Goal: Contribute content: Add original content to the website for others to see

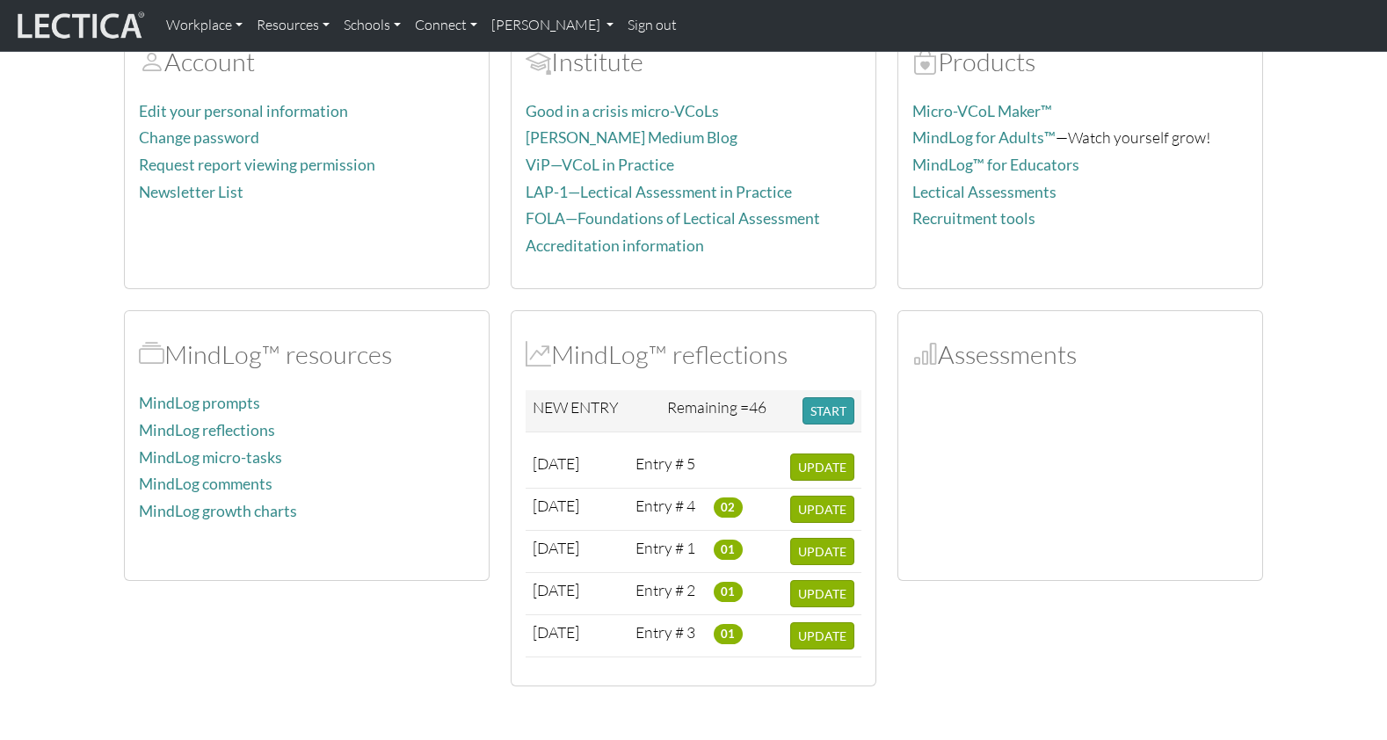
scroll to position [162, 0]
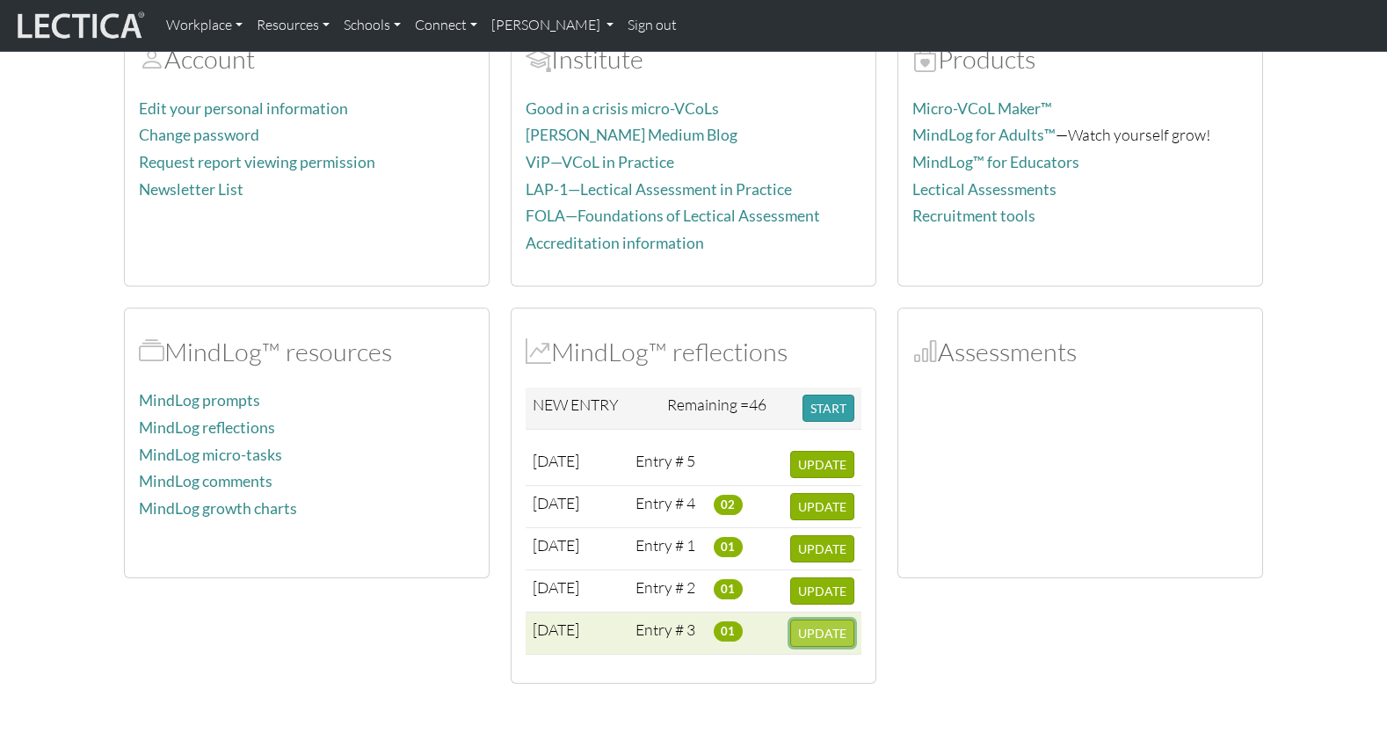
click at [824, 626] on span "UPDATE" at bounding box center [822, 633] width 48 height 15
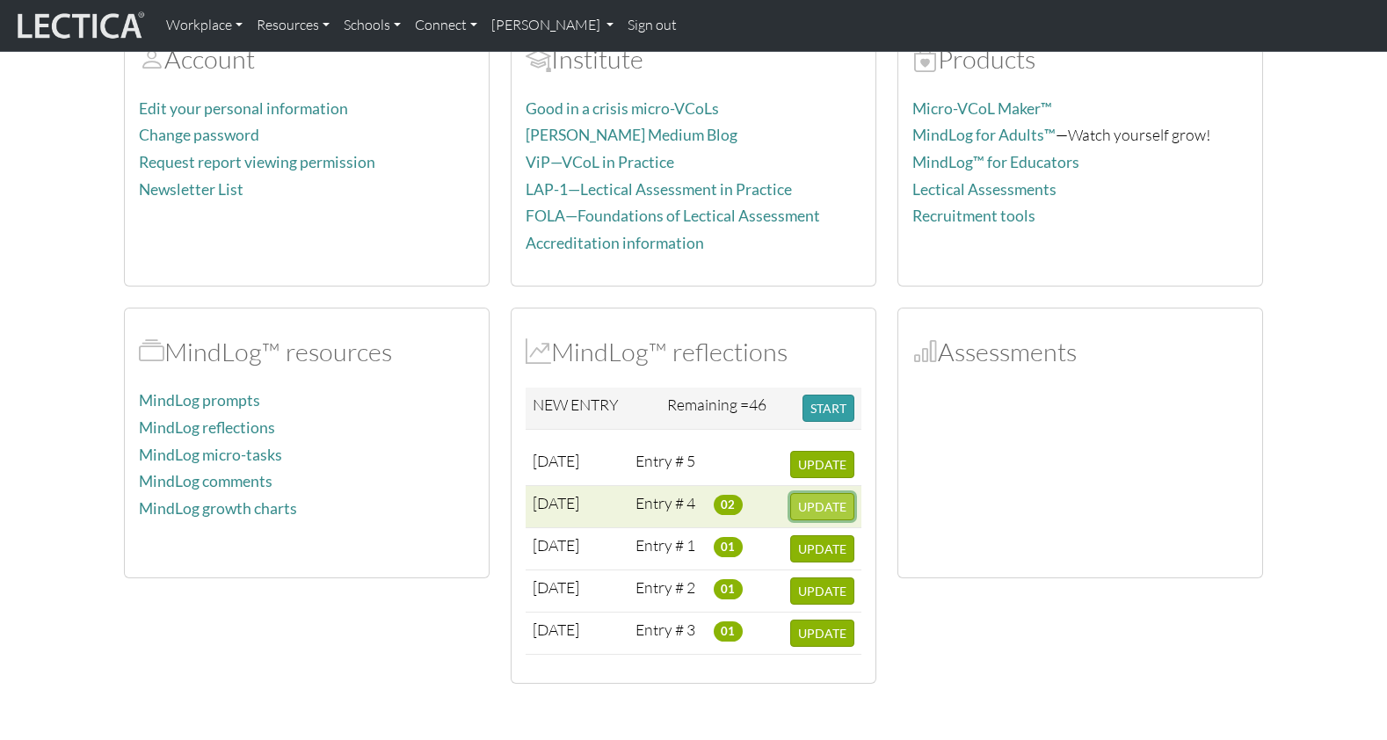
click at [825, 499] on span "UPDATE" at bounding box center [822, 506] width 48 height 15
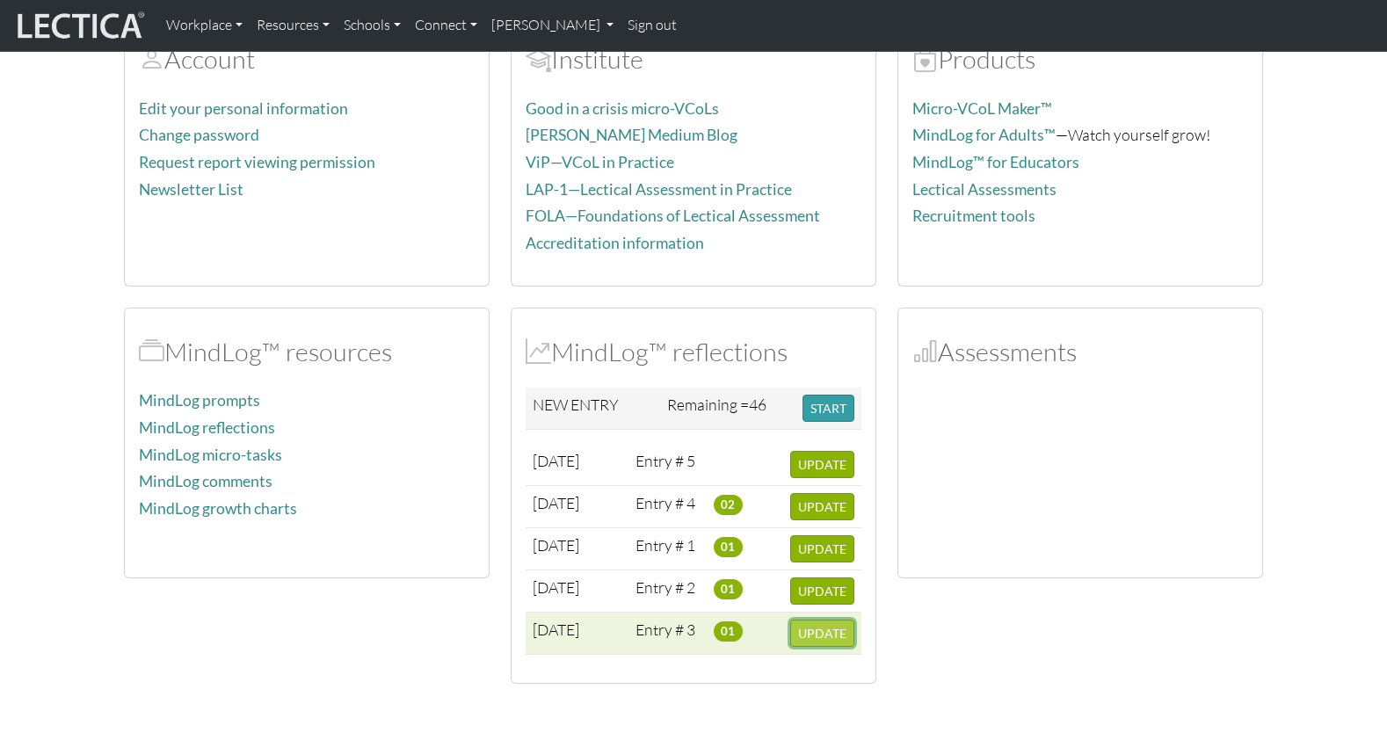
click at [817, 626] on span "UPDATE" at bounding box center [822, 633] width 48 height 15
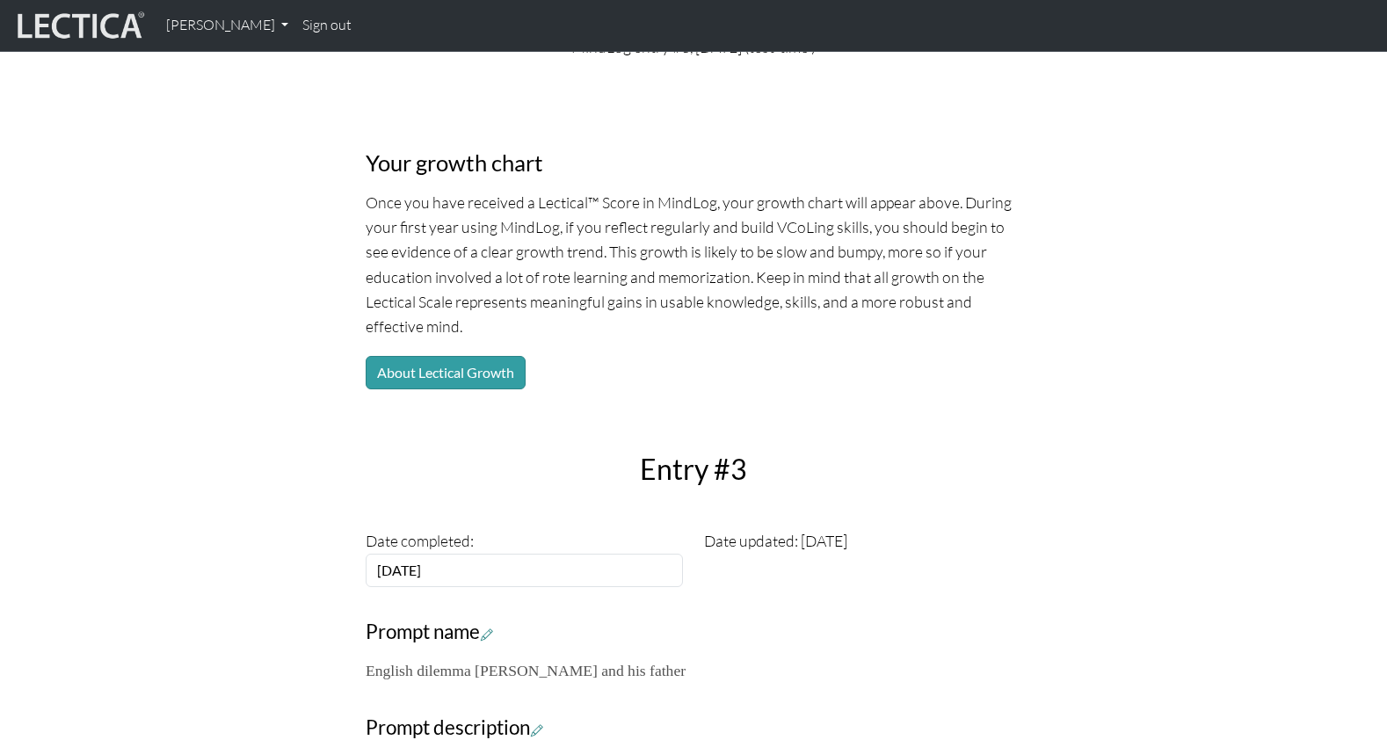
scroll to position [118, 0]
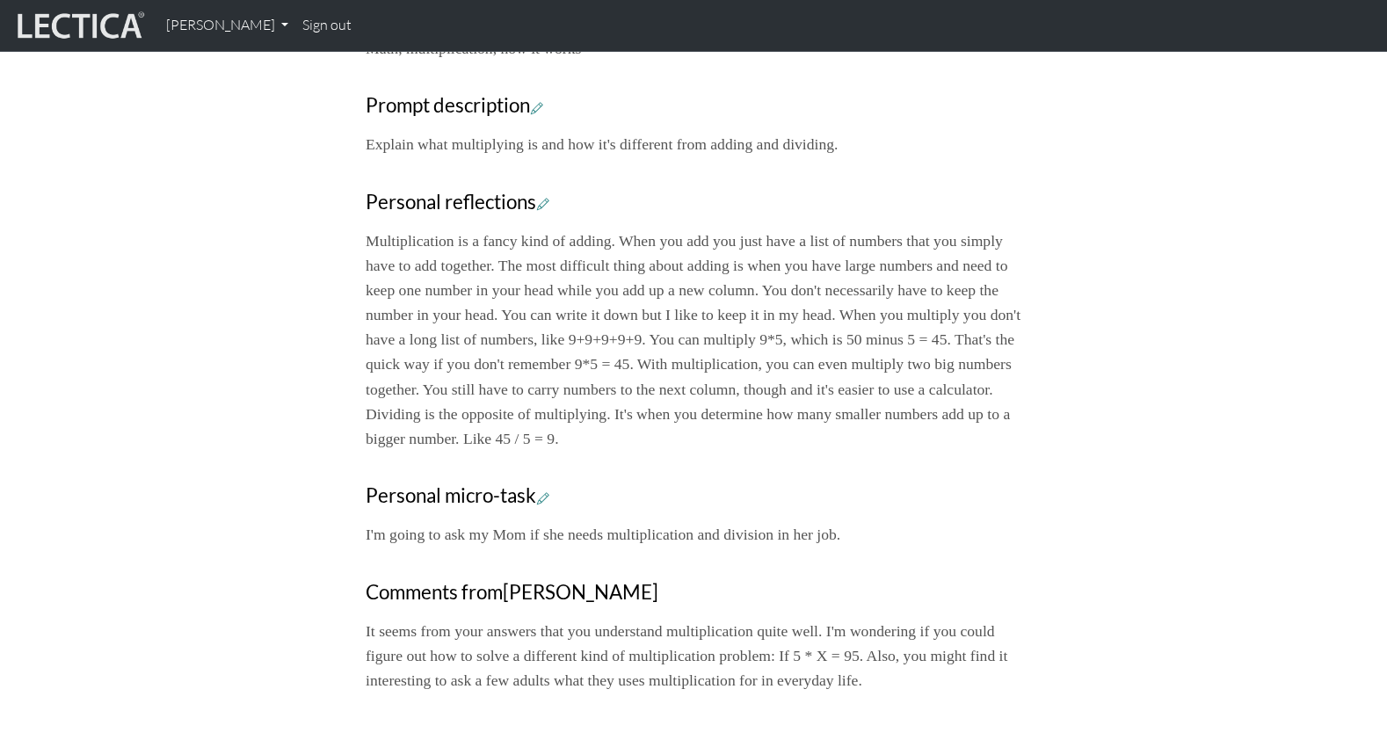
scroll to position [744, 0]
click at [583, 521] on p "I'm going to ask my Mom if she needs multiplication and division in her job." at bounding box center [694, 533] width 656 height 25
click at [537, 489] on icon at bounding box center [543, 496] width 12 height 15
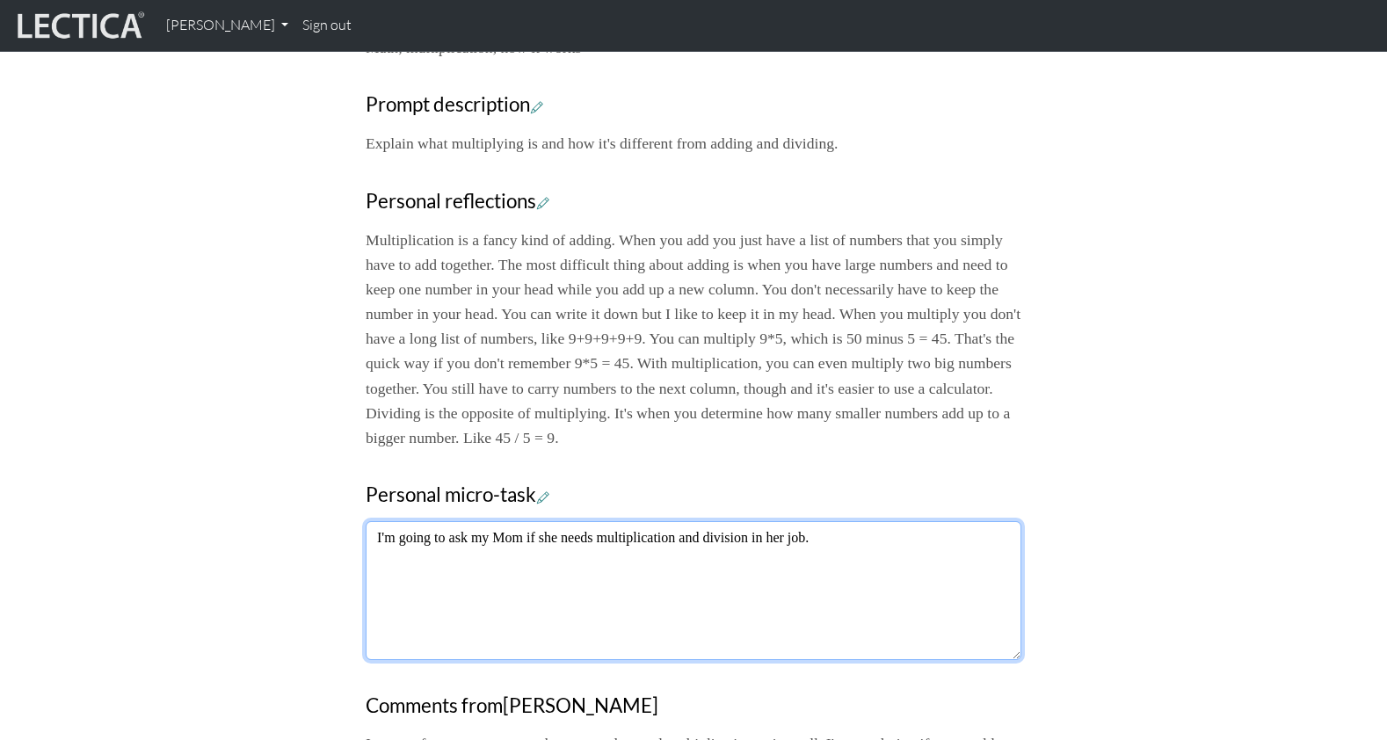
click at [579, 521] on textarea "I'm going to ask my Mom if she needs multiplication and division in her job." at bounding box center [694, 590] width 656 height 139
type textarea "I'm going to ask my Mom if she uses multiplication and division in her job."
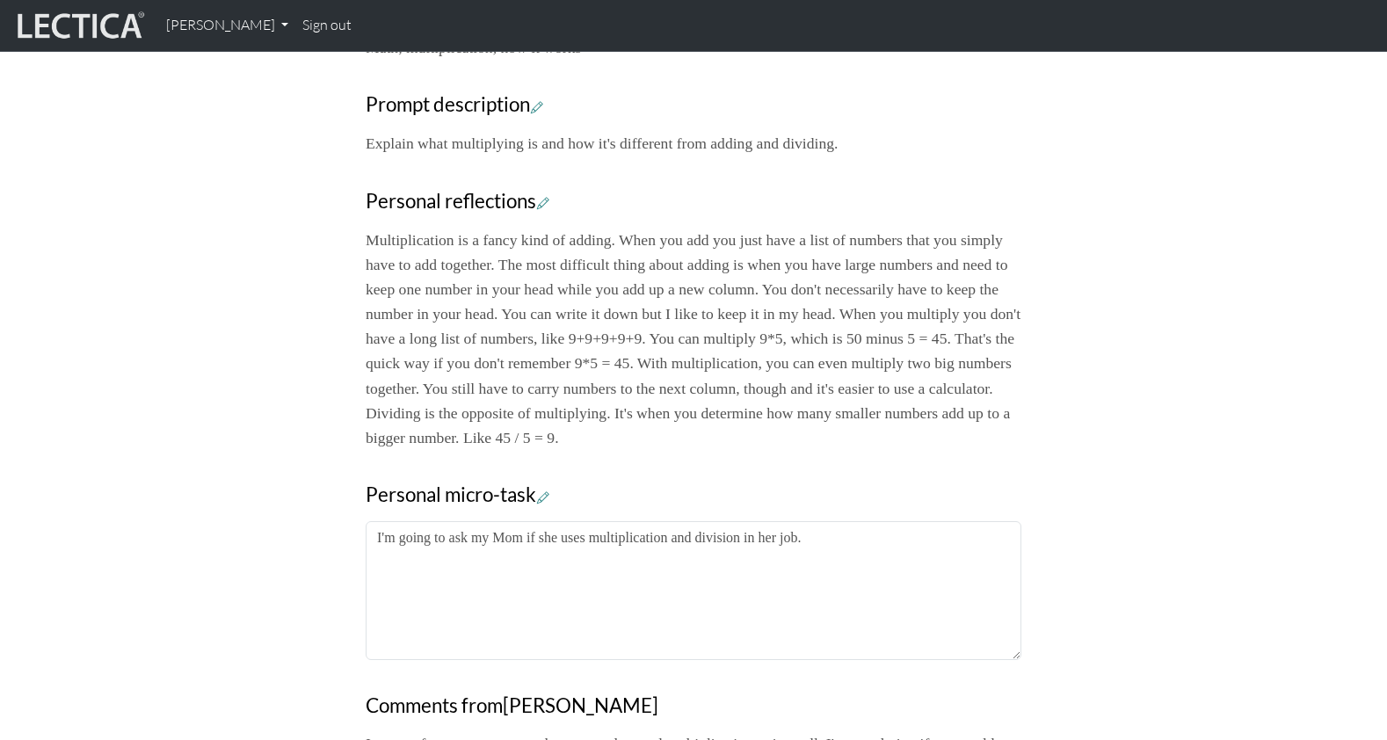
click at [304, 405] on div "Your growth chart Once you have received a Lectical™ Score in MindLog, your gro…" at bounding box center [693, 135] width 1160 height 1370
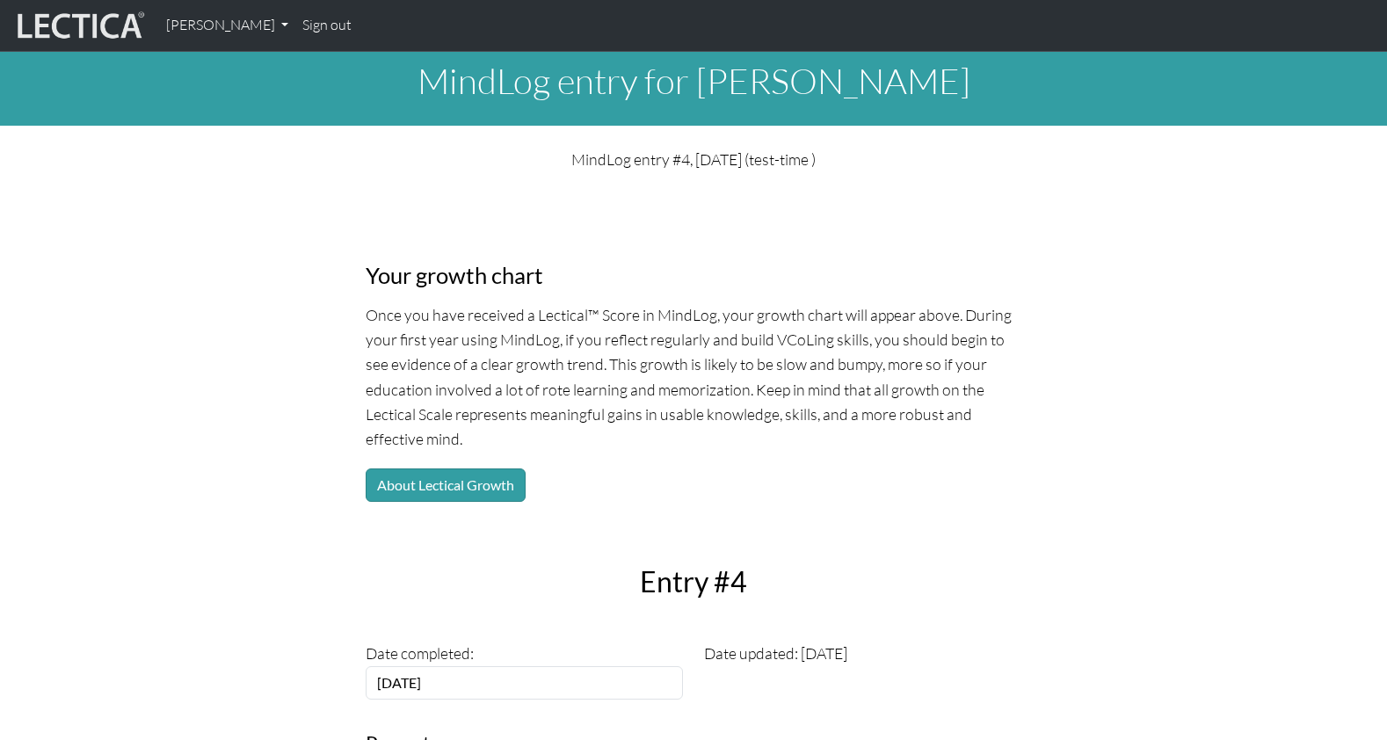
scroll to position [0, 0]
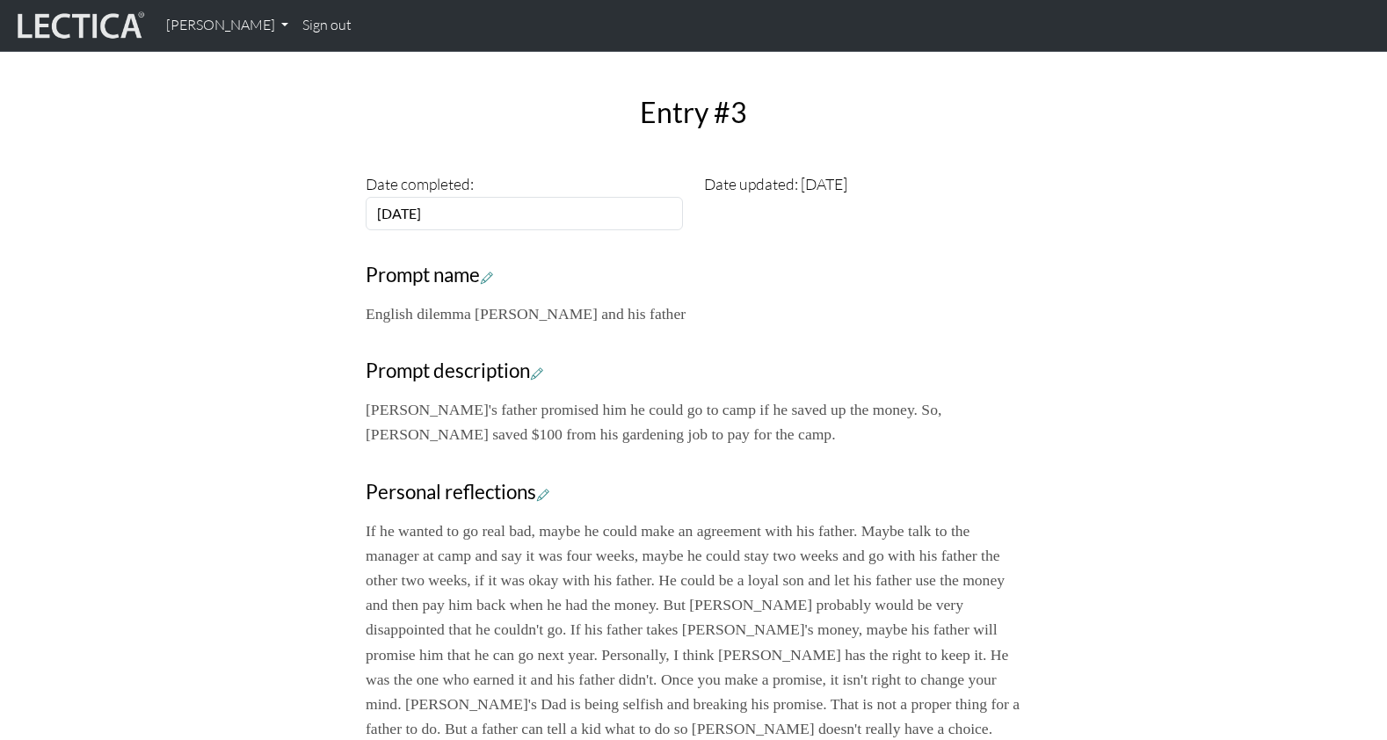
scroll to position [479, 0]
click at [591, 396] on p "[PERSON_NAME]'s father promised him he could go to camp if he saved up the mone…" at bounding box center [694, 420] width 656 height 49
click at [532, 365] on icon at bounding box center [537, 372] width 12 height 15
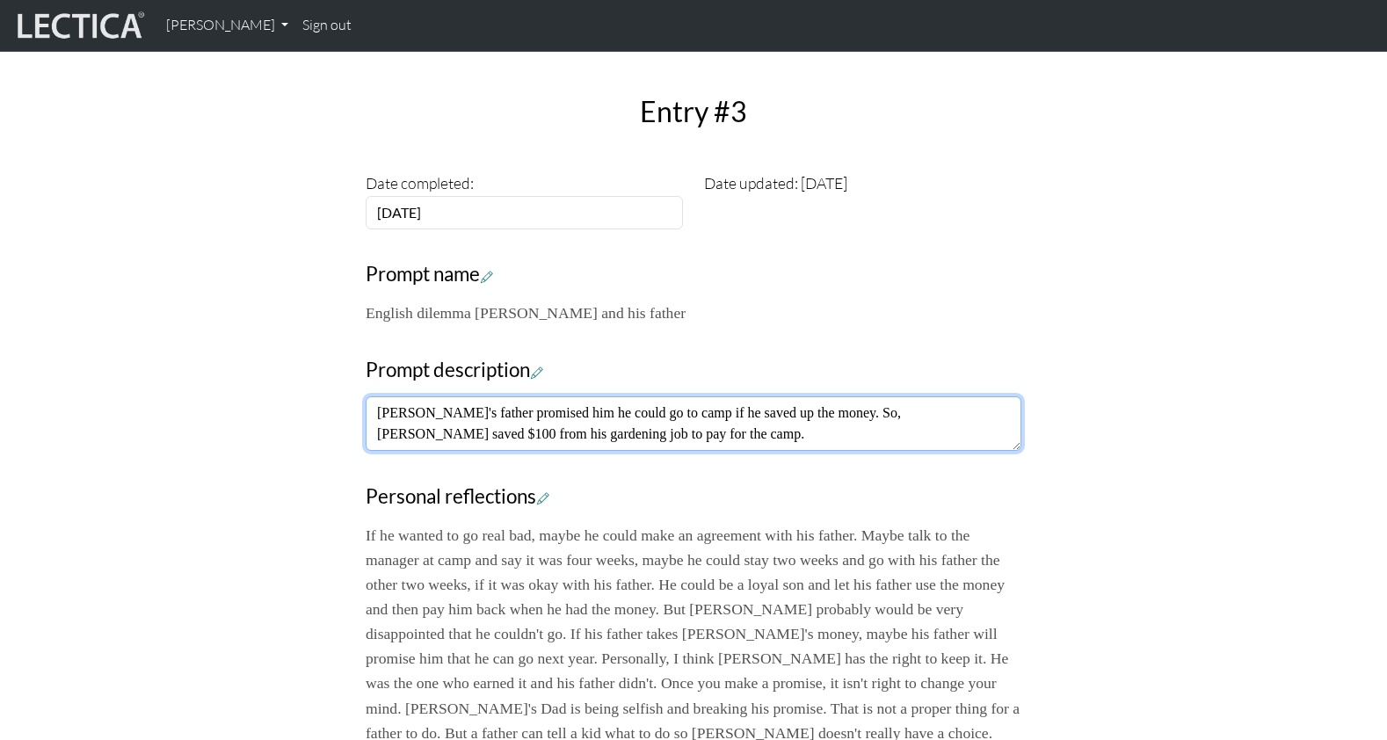
click at [597, 396] on textarea "[PERSON_NAME]'s father promised him he could go to camp if he saved up the mone…" at bounding box center [694, 423] width 656 height 54
click at [397, 396] on textarea "Joe's father promised him he could go to camp if he saved up the money. So, Joe…" at bounding box center [694, 423] width 656 height 54
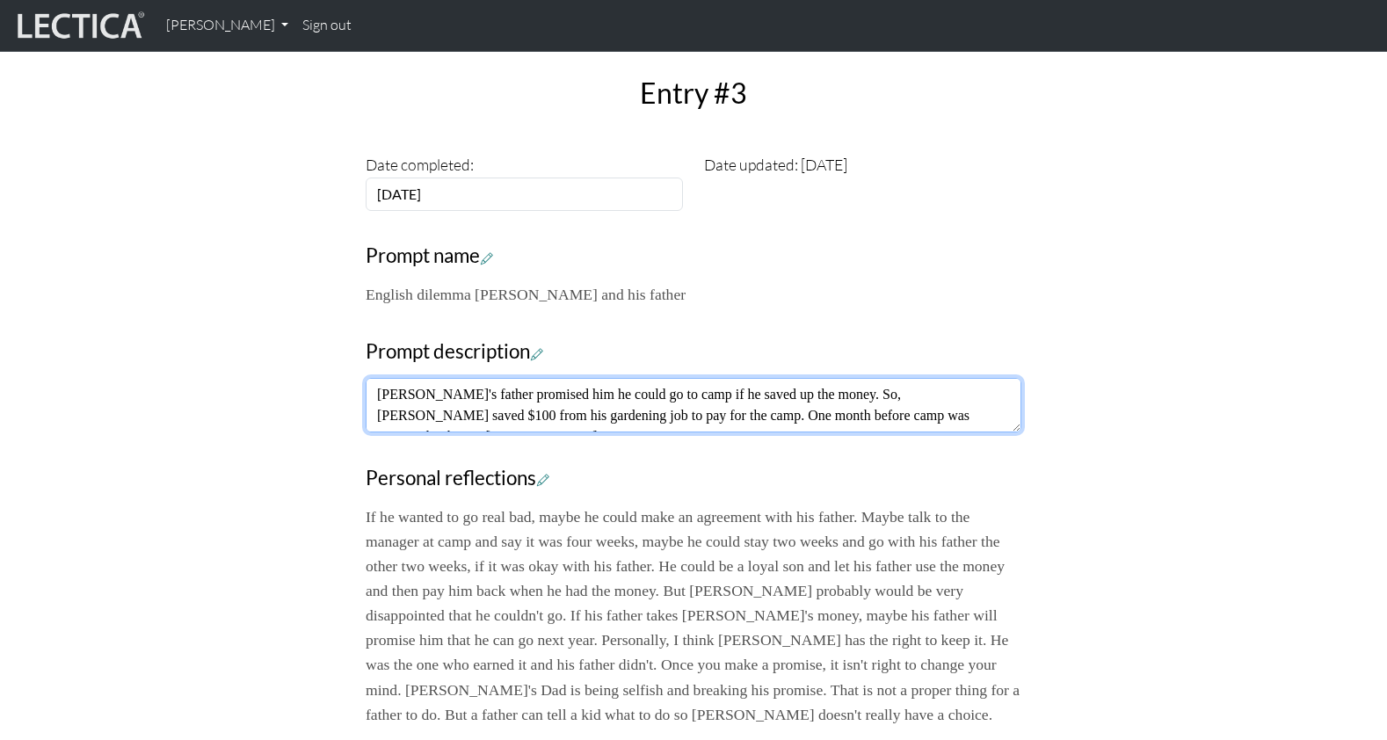
click at [910, 378] on textarea "Joe's father promised him he could go to camp if he saved up the money. So, Joe…" at bounding box center [694, 405] width 656 height 54
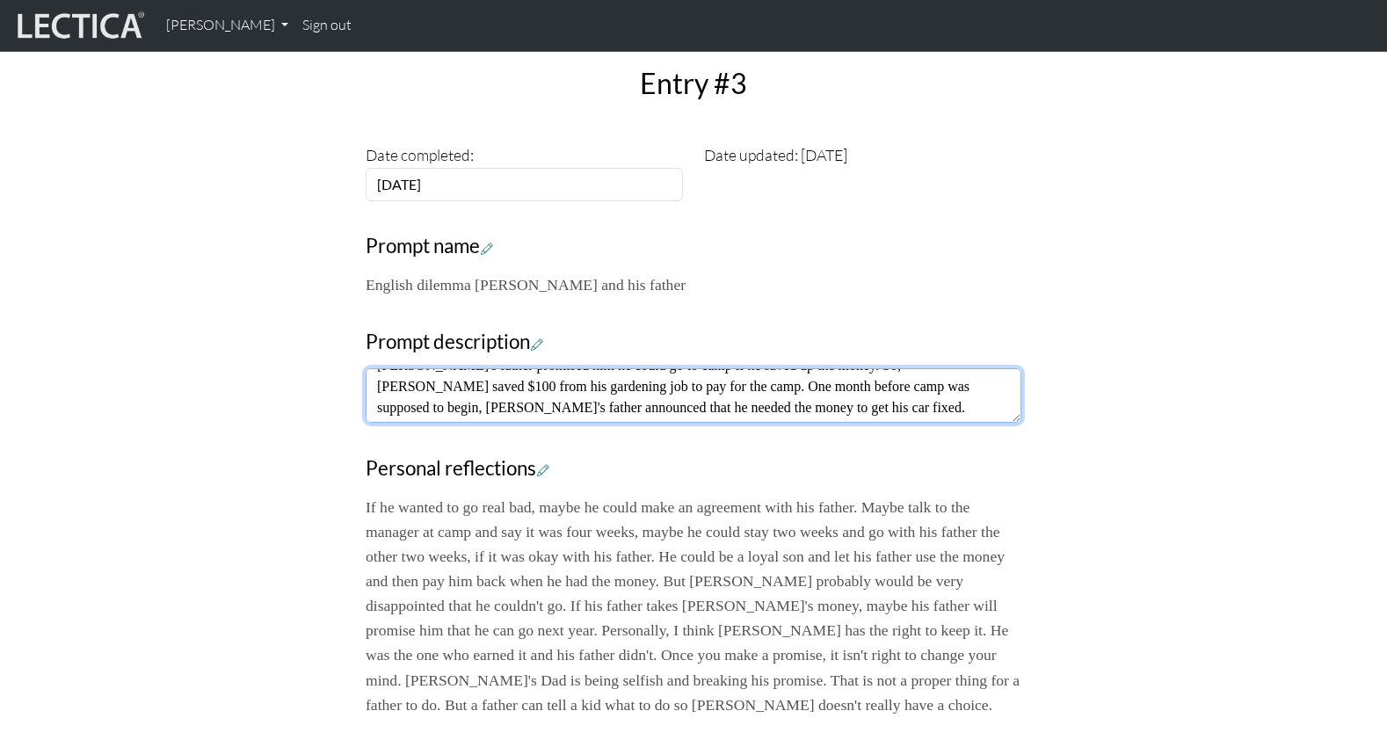
scroll to position [508, 0]
click at [701, 367] on textarea "Joe's father promised him he could go to camp if he saved up the money. So, Joe…" at bounding box center [694, 394] width 656 height 54
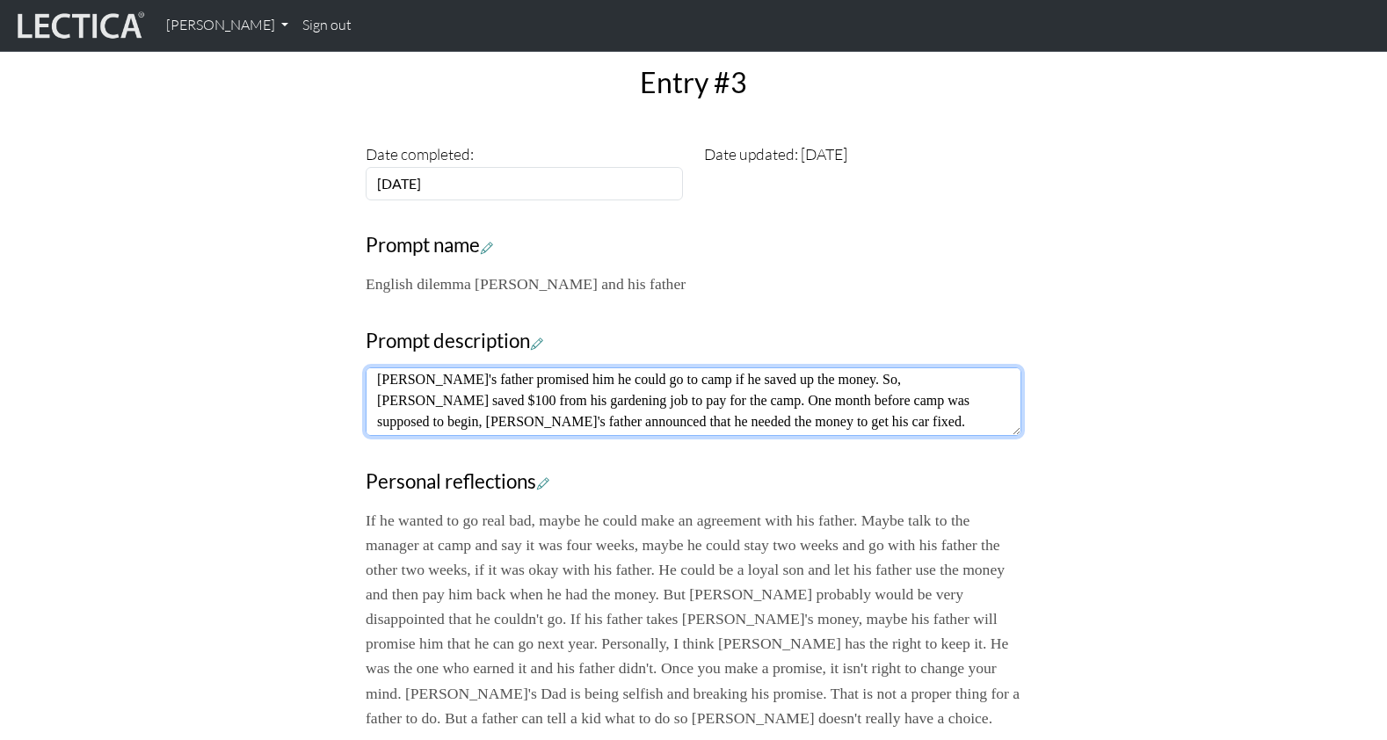
scroll to position [0, 0]
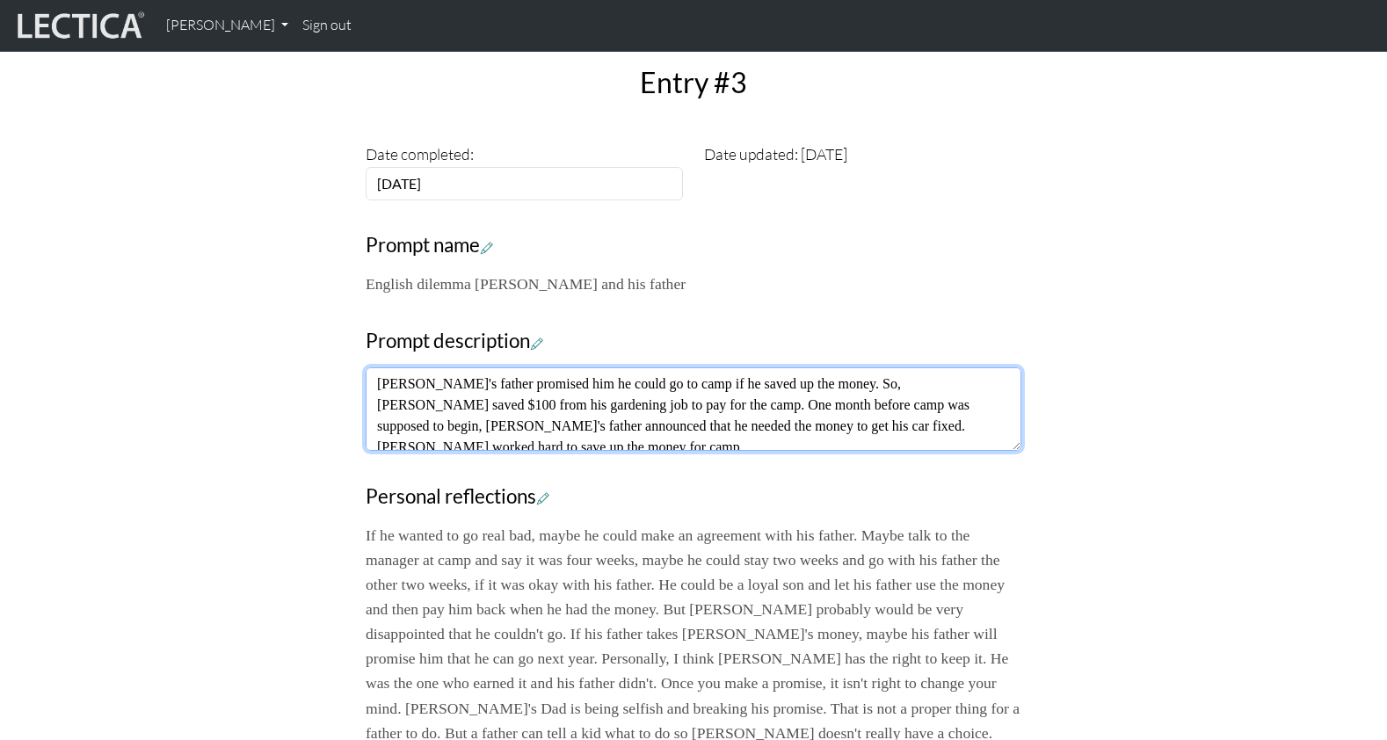
drag, startPoint x: 1017, startPoint y: 338, endPoint x: 1017, endPoint y: 371, distance: 32.5
click at [1017, 371] on textarea "Joe's father promised him he could go to camp if he saved up the money. So, Joe…" at bounding box center [694, 408] width 656 height 83
click at [937, 367] on textarea "Joe's father promised him he could go to camp if he saved up the money. So, Joe…" at bounding box center [694, 408] width 656 height 83
drag, startPoint x: 927, startPoint y: 344, endPoint x: 1023, endPoint y: 361, distance: 97.4
click at [1023, 361] on div "Your growth chart Once you have received a Lectical™ Score in MindLog, your gro…" at bounding box center [693, 352] width 677 height 1248
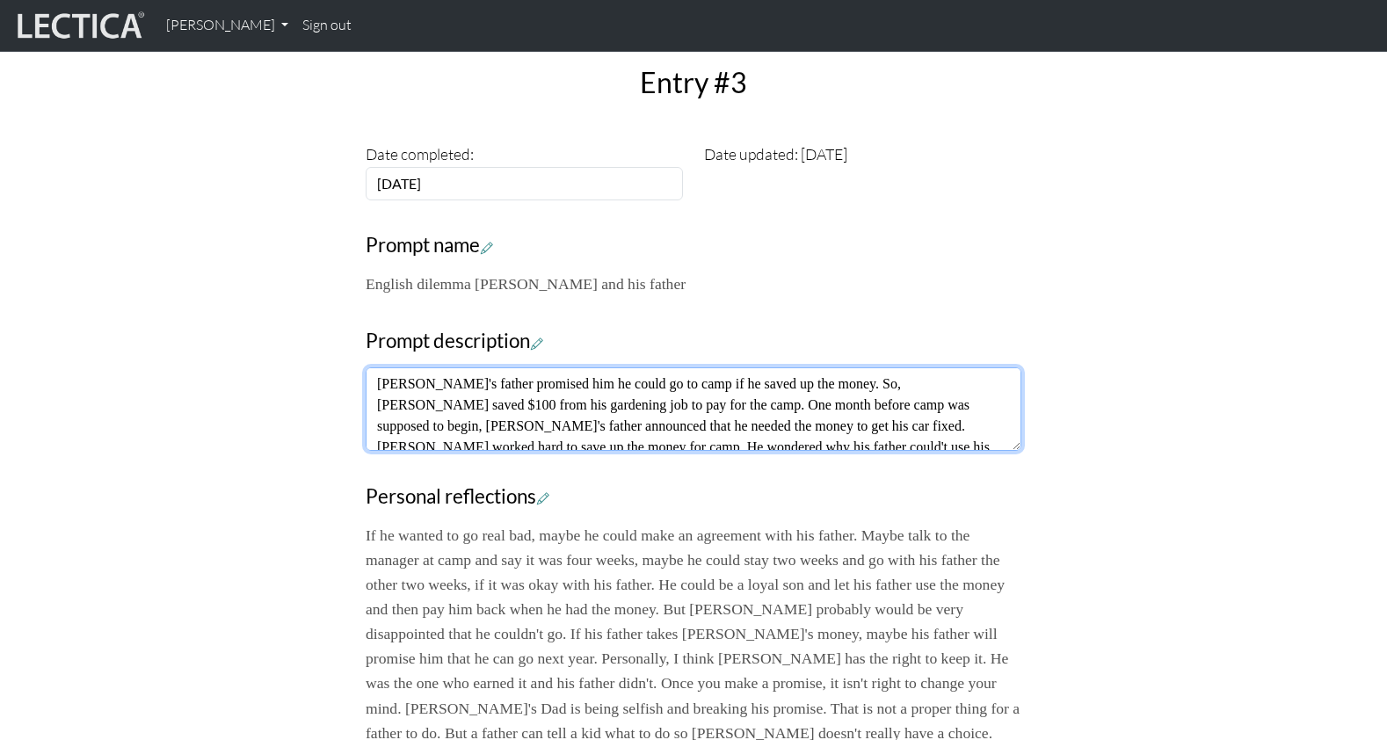
drag, startPoint x: 948, startPoint y: 352, endPoint x: 1013, endPoint y: 345, distance: 65.3
click at [1013, 367] on textarea "Joe's father promised him he could go to camp if he saved up the money. So, Joe…" at bounding box center [694, 408] width 656 height 83
click at [413, 367] on textarea "Joe's father promised him he could go to camp if he saved up the money. So, Joe…" at bounding box center [694, 408] width 656 height 83
click at [390, 369] on textarea "Joe's father promised him he could go to camp if he saved up the money. So, Joe…" at bounding box center [694, 408] width 656 height 83
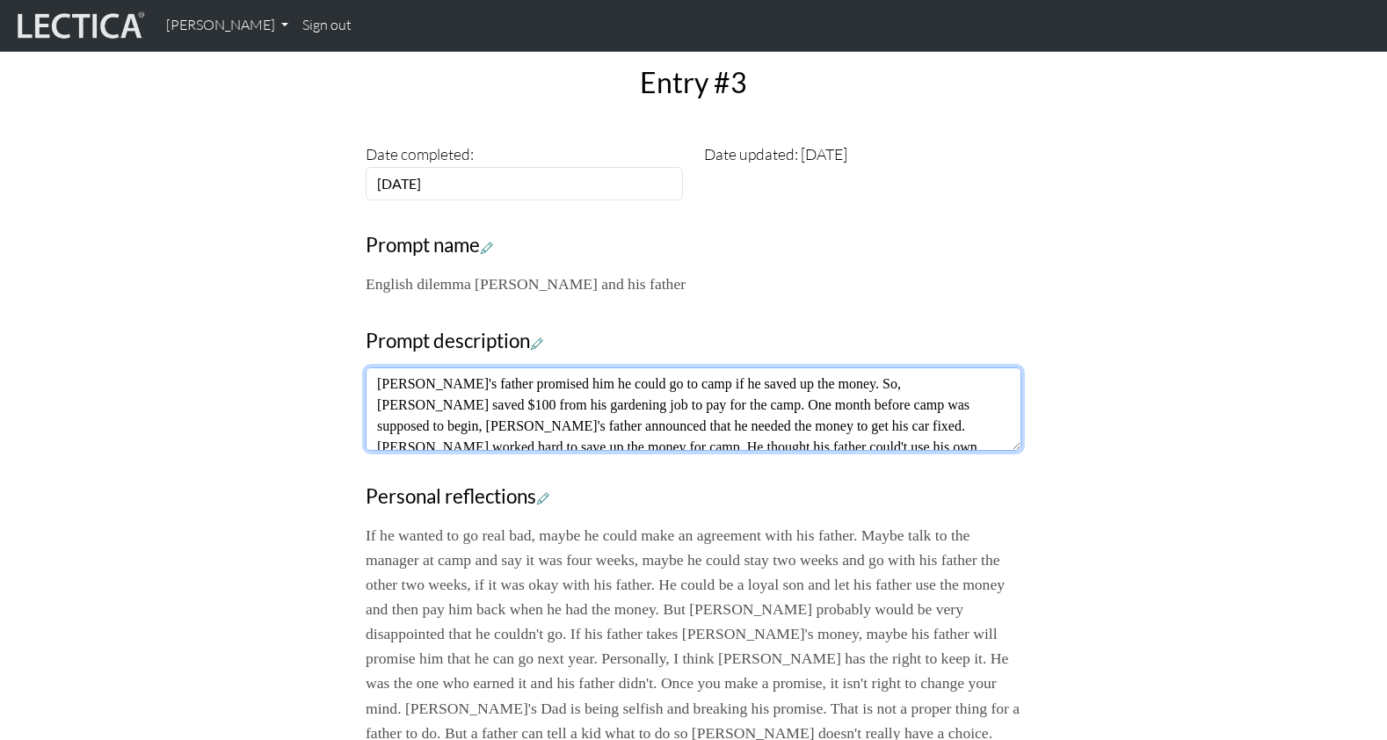
click at [455, 368] on textarea "Joe's father promised him he could go to camp if he saved up the money. So, Joe…" at bounding box center [694, 408] width 656 height 83
click at [687, 367] on textarea "Joe's father promised him he could go to camp if he saved up the money. So, Joe…" at bounding box center [694, 408] width 656 height 83
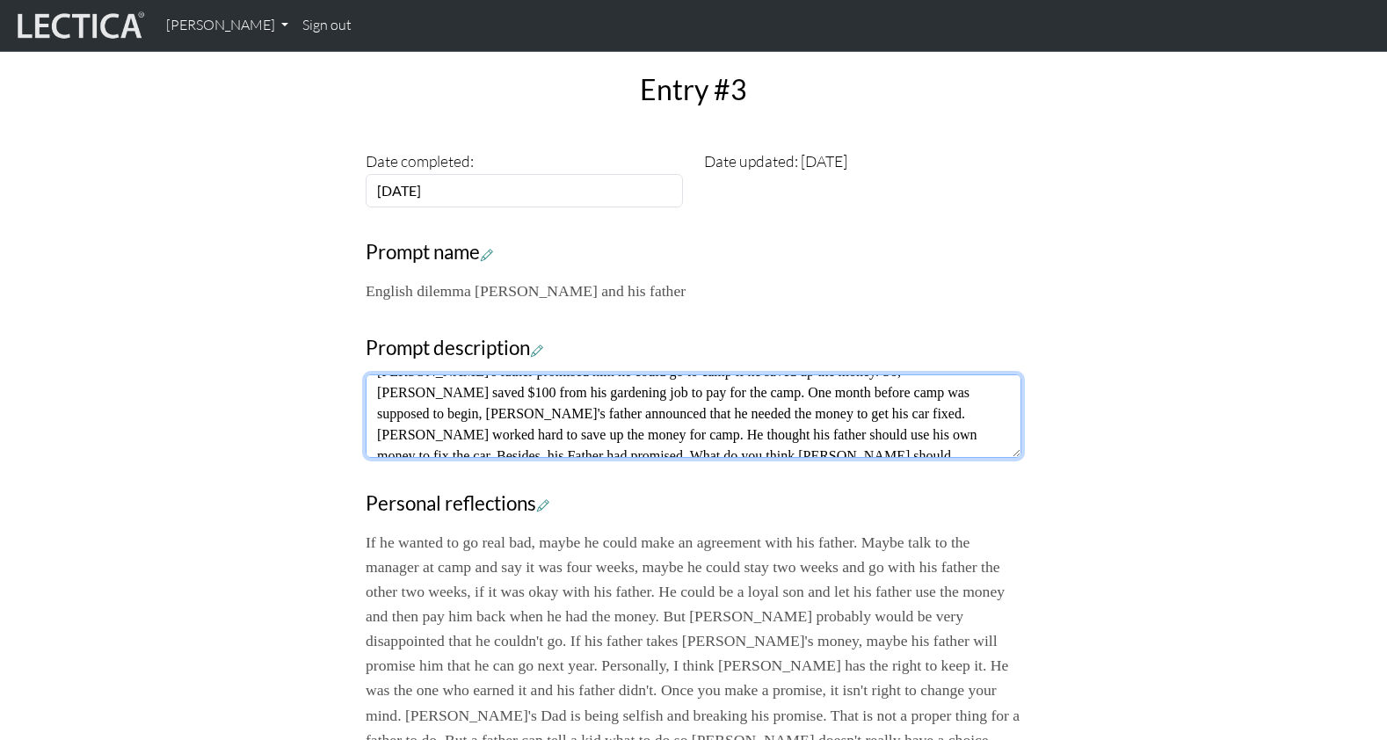
scroll to position [27, 0]
drag, startPoint x: 873, startPoint y: 351, endPoint x: 881, endPoint y: 392, distance: 42.1
click at [881, 392] on div "Your growth chart Once you have received a Lectical™ Score in MindLog, your gro…" at bounding box center [693, 359] width 677 height 1248
click at [897, 374] on textarea "Joe's father promised him he could go to camp if he saved up the money. So, Joe…" at bounding box center [694, 415] width 656 height 83
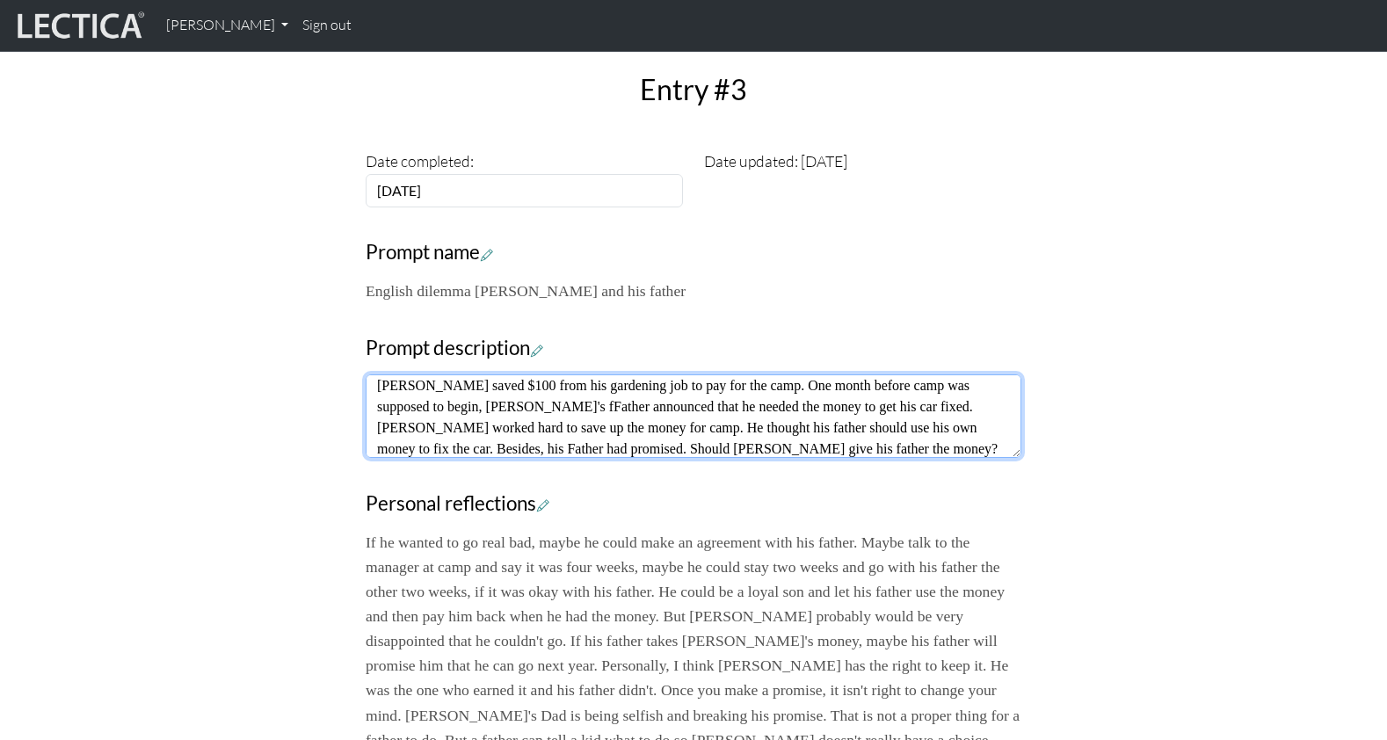
click at [897, 374] on textarea "Joe's father promised him he could go to camp if he saved up the money. So, Joe…" at bounding box center [694, 415] width 656 height 83
click at [908, 374] on textarea "Joe's father promised him he could go to camp if he saved up the money. So, Joe…" at bounding box center [694, 415] width 656 height 83
click at [406, 374] on textarea "Joe's father promised him he could go to camp if he saved up the money. So, Joe…" at bounding box center [694, 415] width 656 height 83
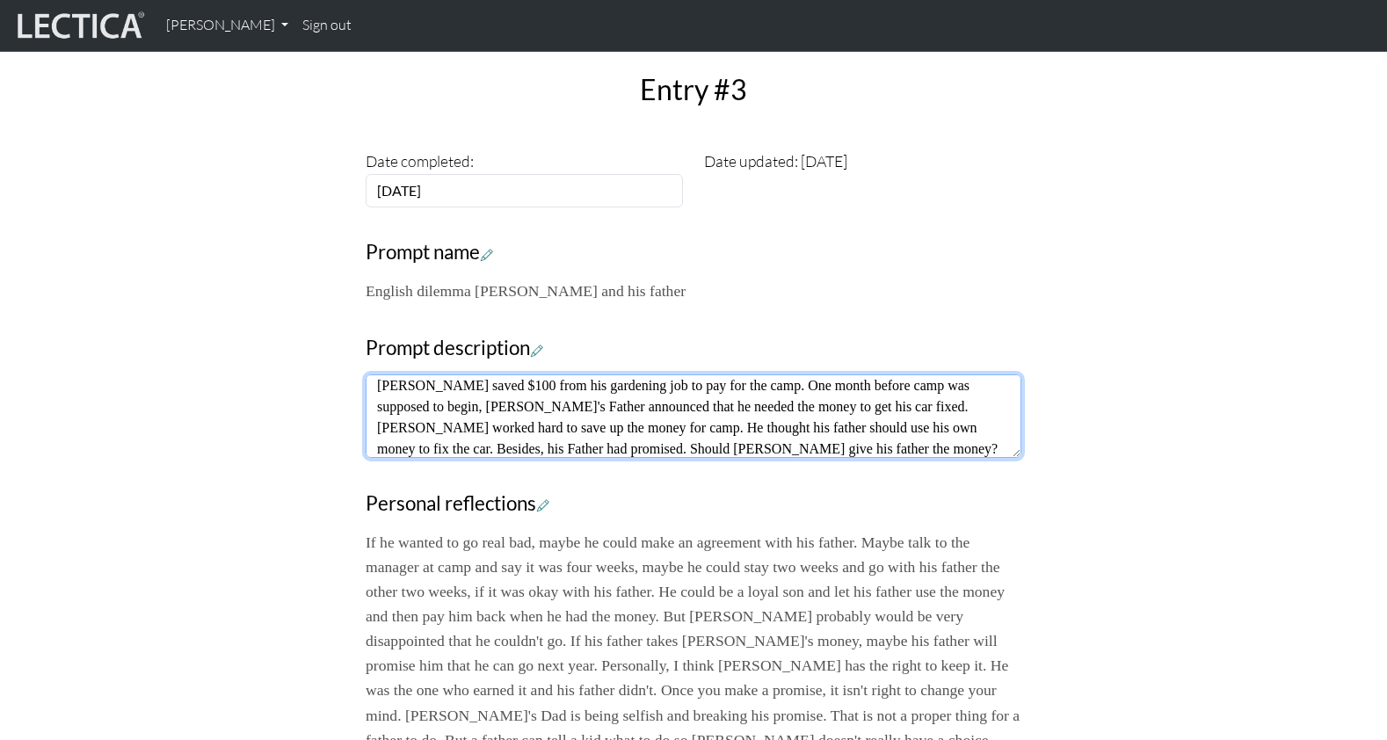
paste textarea "F"
click at [387, 374] on textarea "Joe's father promised him he could go to camp if he saved up the money. So, Joe…" at bounding box center [694, 415] width 656 height 83
paste textarea "F"
type textarea "Joe's father promised him he could go to camp if he saved up the money. So, Joe…"
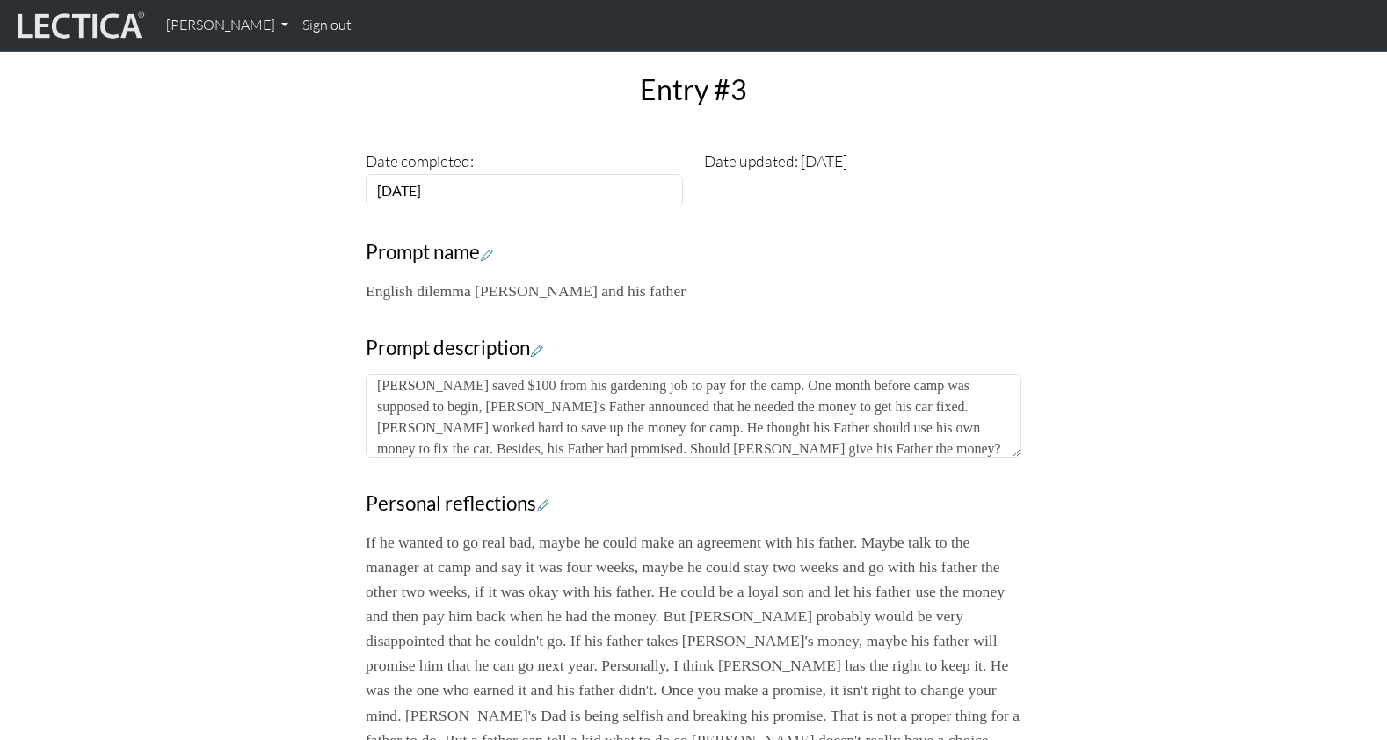
click at [165, 366] on div "Your growth chart Once you have received a Lectical™ Score in MindLog, your gro…" at bounding box center [693, 338] width 1160 height 1290
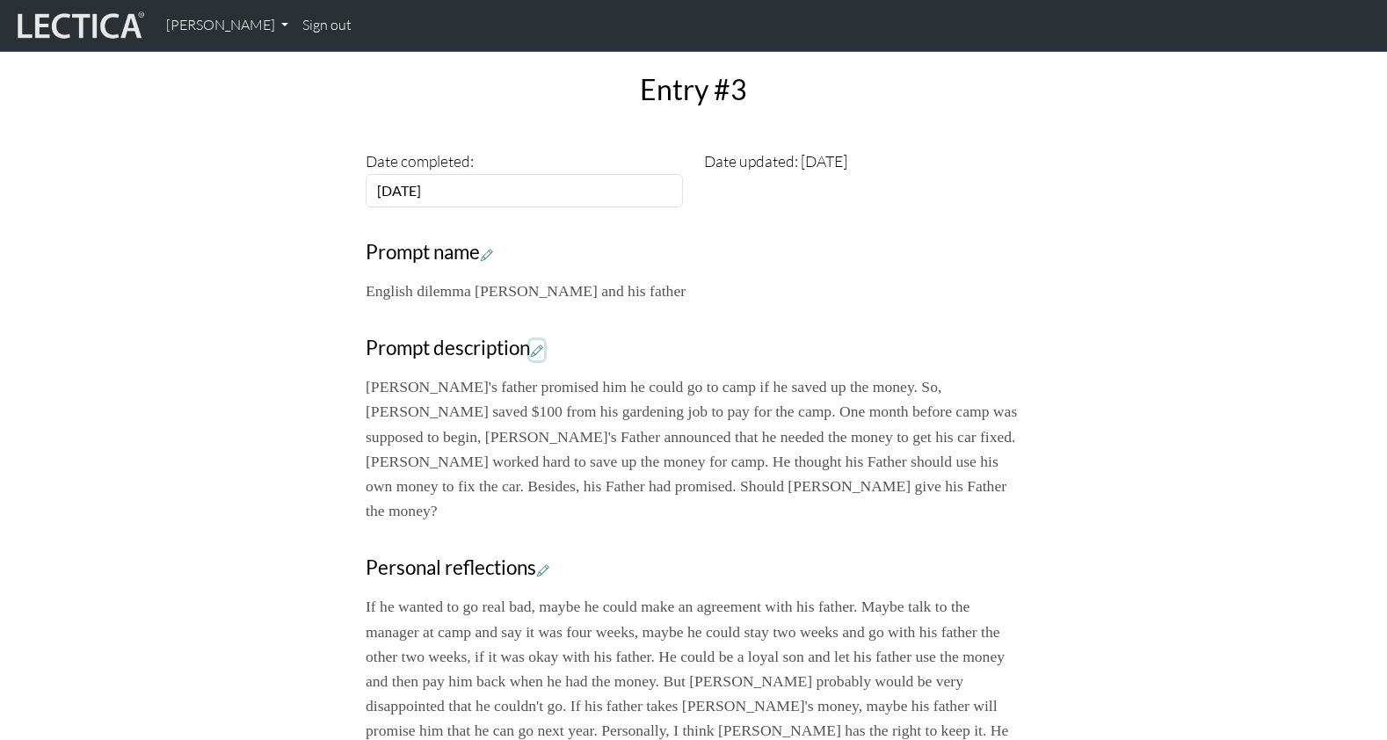
click at [531, 343] on icon at bounding box center [537, 350] width 12 height 15
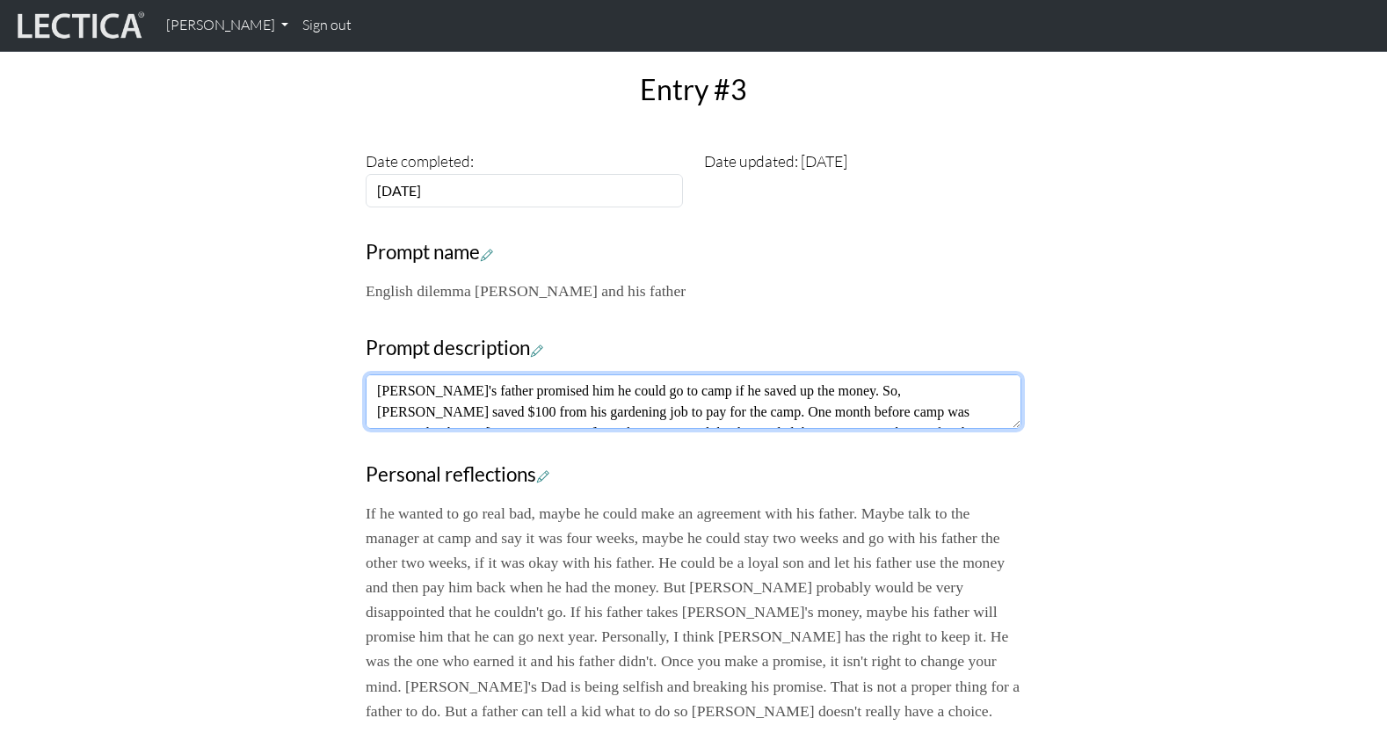
click at [775, 374] on textarea "Joe's father promised him he could go to camp if he saved up the money. So, Joe…" at bounding box center [694, 401] width 656 height 54
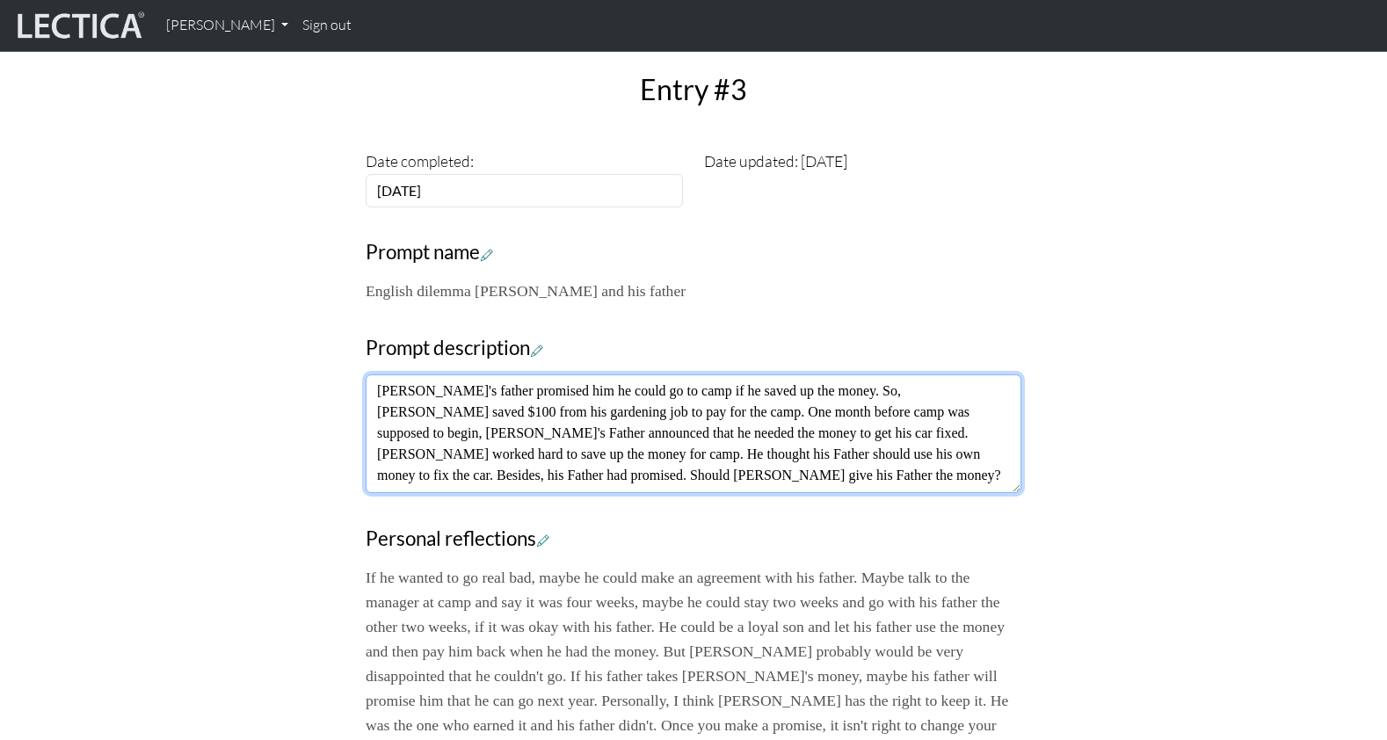
drag, startPoint x: 1018, startPoint y: 345, endPoint x: 1019, endPoint y: 413, distance: 67.7
click at [1019, 413] on textarea "Joe's father promised him he could go to camp if he saved up the money. So, Joe…" at bounding box center [694, 433] width 656 height 119
drag, startPoint x: 894, startPoint y: 334, endPoint x: 931, endPoint y: 338, distance: 37.2
click at [931, 374] on textarea "Joe's father promised him he could go to camp if he saved up the money. So, Joe…" at bounding box center [694, 433] width 656 height 119
click at [903, 374] on textarea "Joe's father promised him he could go to camp if he saved up the money. So, Joe…" at bounding box center [694, 433] width 656 height 119
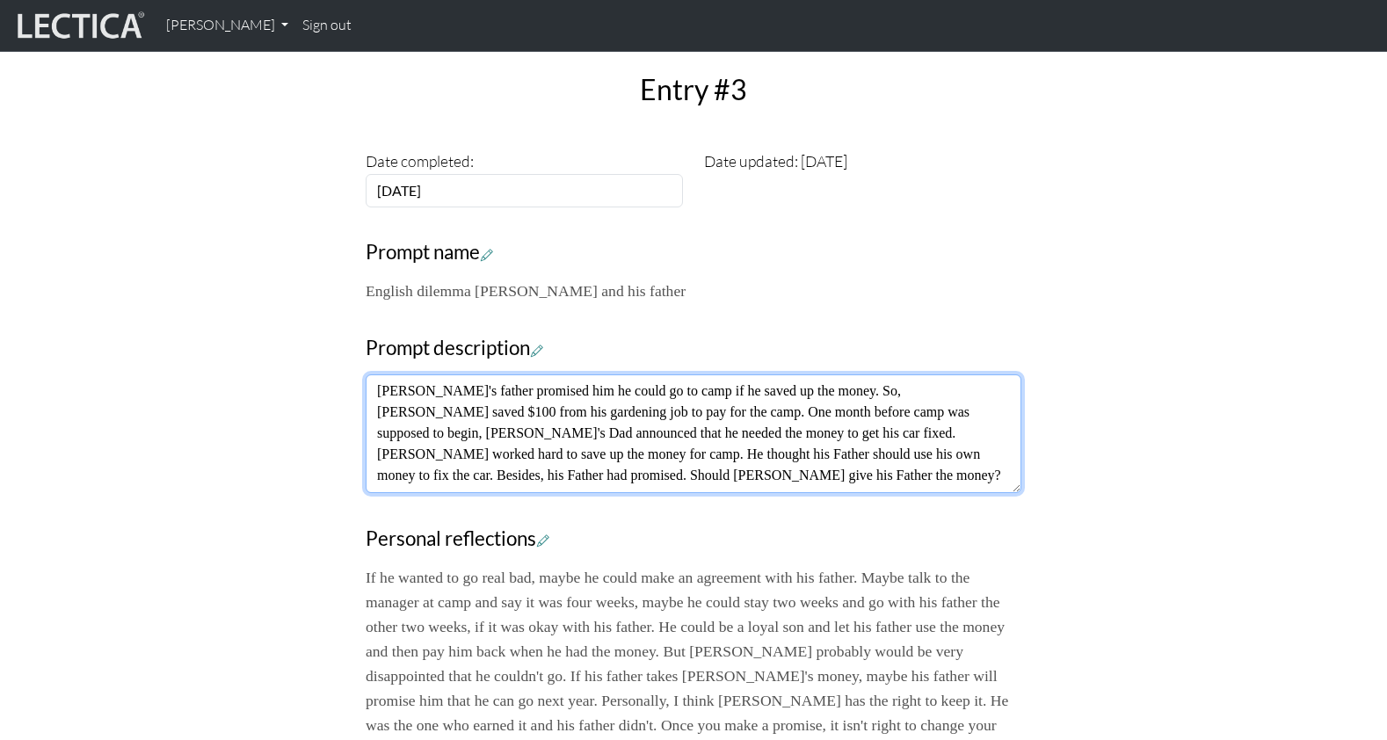
click at [903, 374] on textarea "Joe's father promised him he could go to camp if he saved up the money. So, Joe…" at bounding box center [694, 433] width 656 height 119
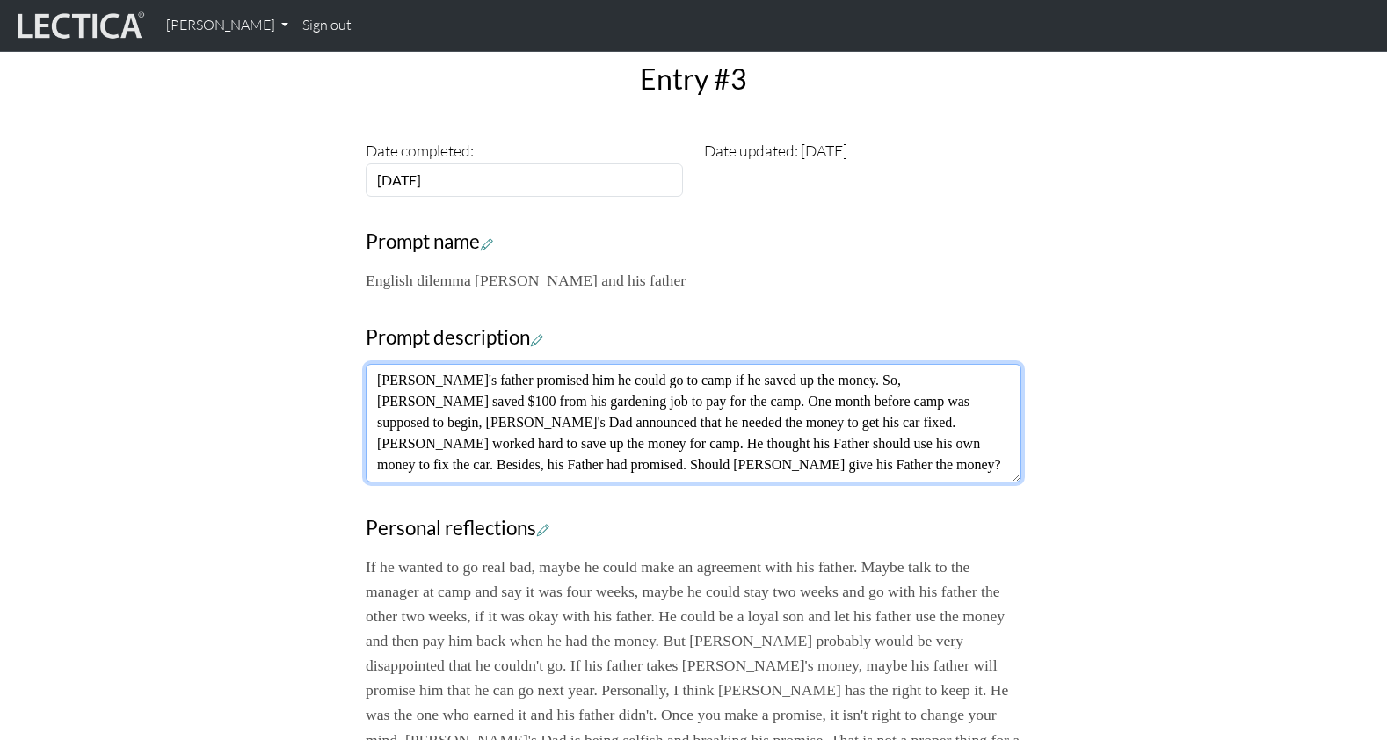
click at [393, 364] on textarea "Joe's father promised him he could go to camp if he saved up the money. So, Joe…" at bounding box center [694, 423] width 656 height 119
paste textarea "Dad"
click at [727, 364] on textarea "Joe's father promised him he could go to camp if he saved up the money. So, Joe…" at bounding box center [694, 423] width 656 height 119
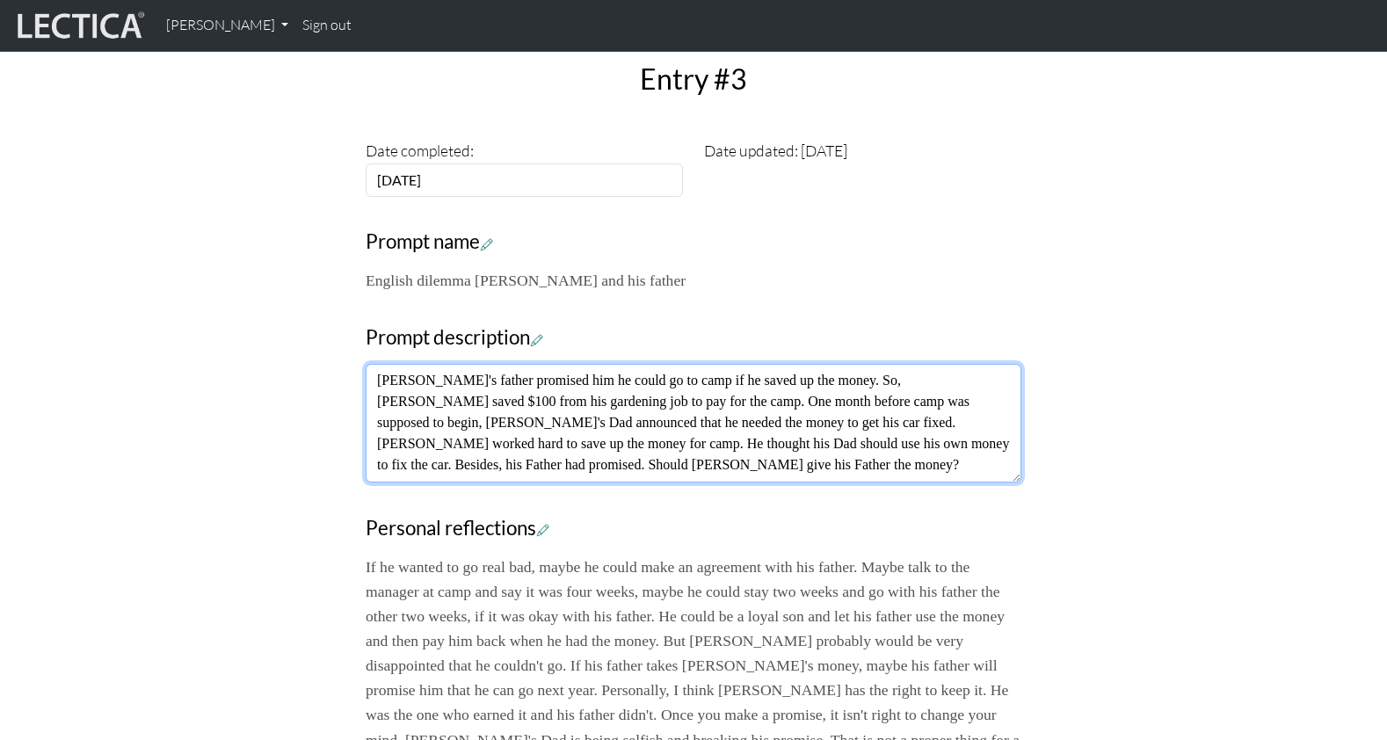
paste textarea "Dad"
click at [421, 364] on textarea "Joe's father promised him he could go to camp if he saved up the money. So, Joe…" at bounding box center [694, 423] width 656 height 119
paste textarea "Dad"
type textarea "Joe's Dad promised him he could go to camp if he saved up the money. So, Joe sa…"
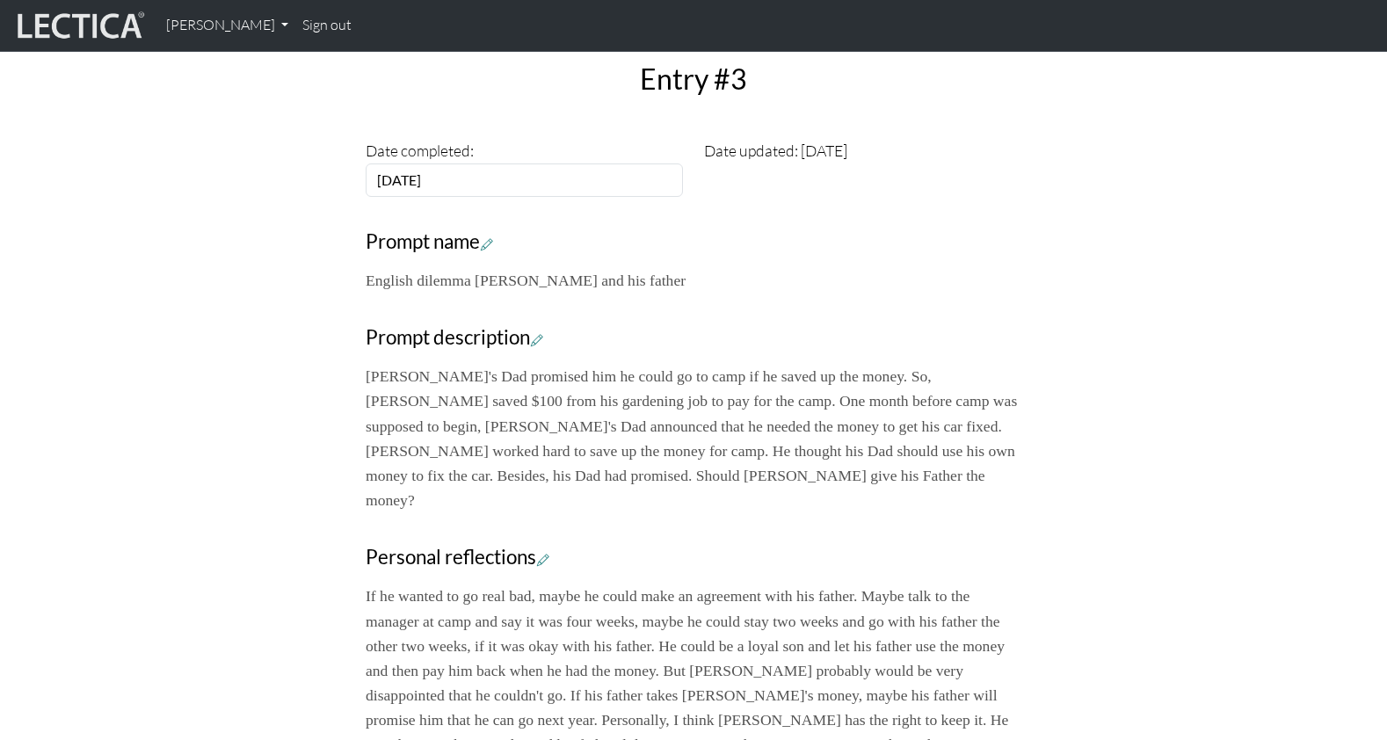
click at [133, 357] on div "Your growth chart Once you have received a Lectical™ Score in MindLog, your gro…" at bounding box center [693, 360] width 1160 height 1354
click at [531, 332] on icon at bounding box center [537, 339] width 12 height 15
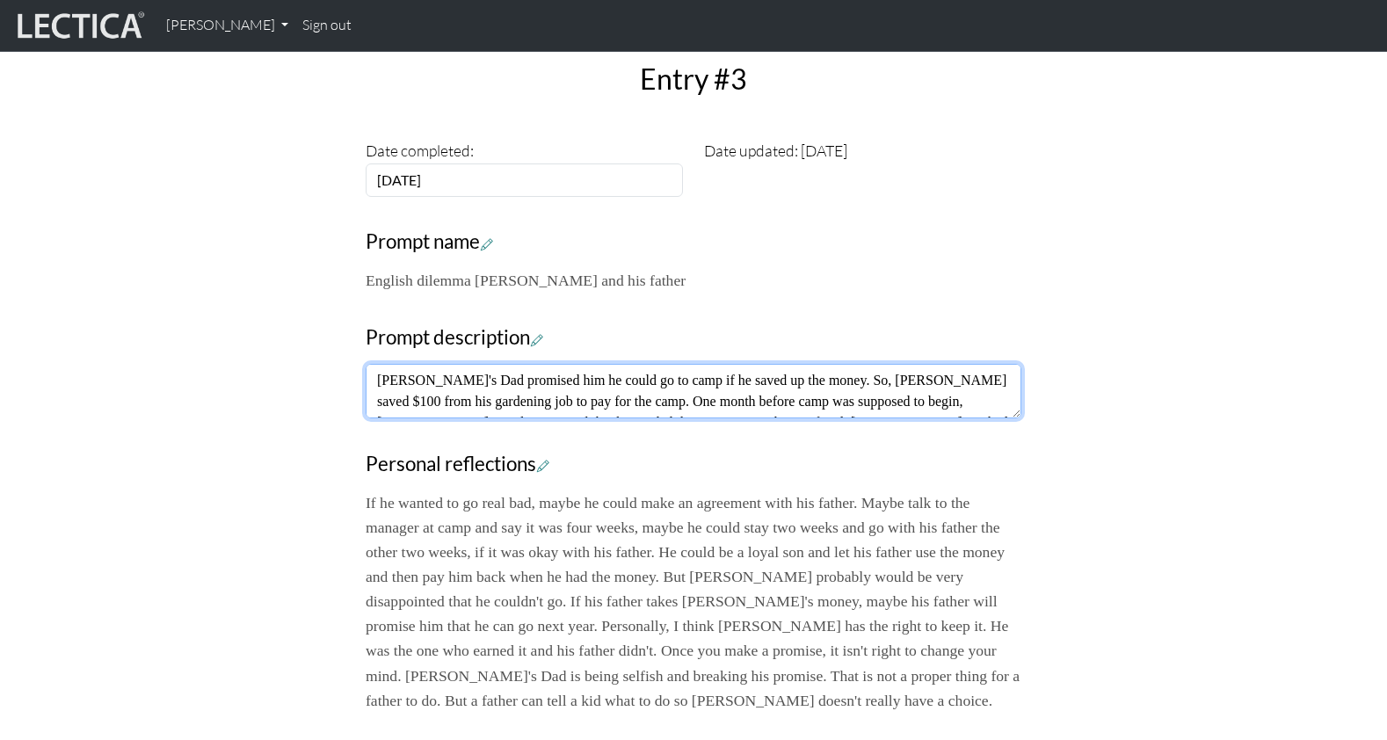
click at [783, 364] on textarea "Joe's Dad promised him he could go to camp if he saved up the money. So, Joe sa…" at bounding box center [694, 391] width 656 height 54
type textarea "Joe's Dad promised him he could go to camp if he saved up the money himself. So…"
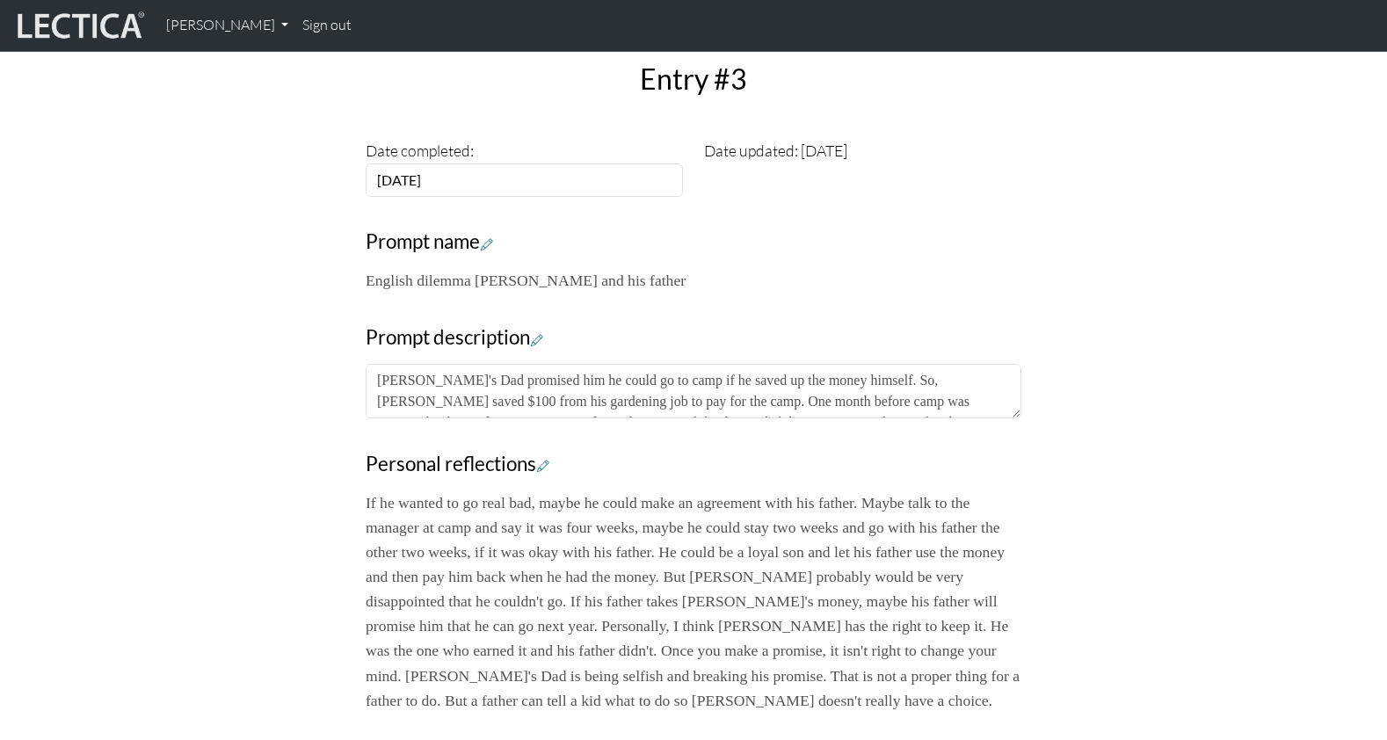
click at [244, 323] on div "Your growth chart Once you have received a Lectical™ Score in MindLog, your gro…" at bounding box center [693, 313] width 1160 height 1261
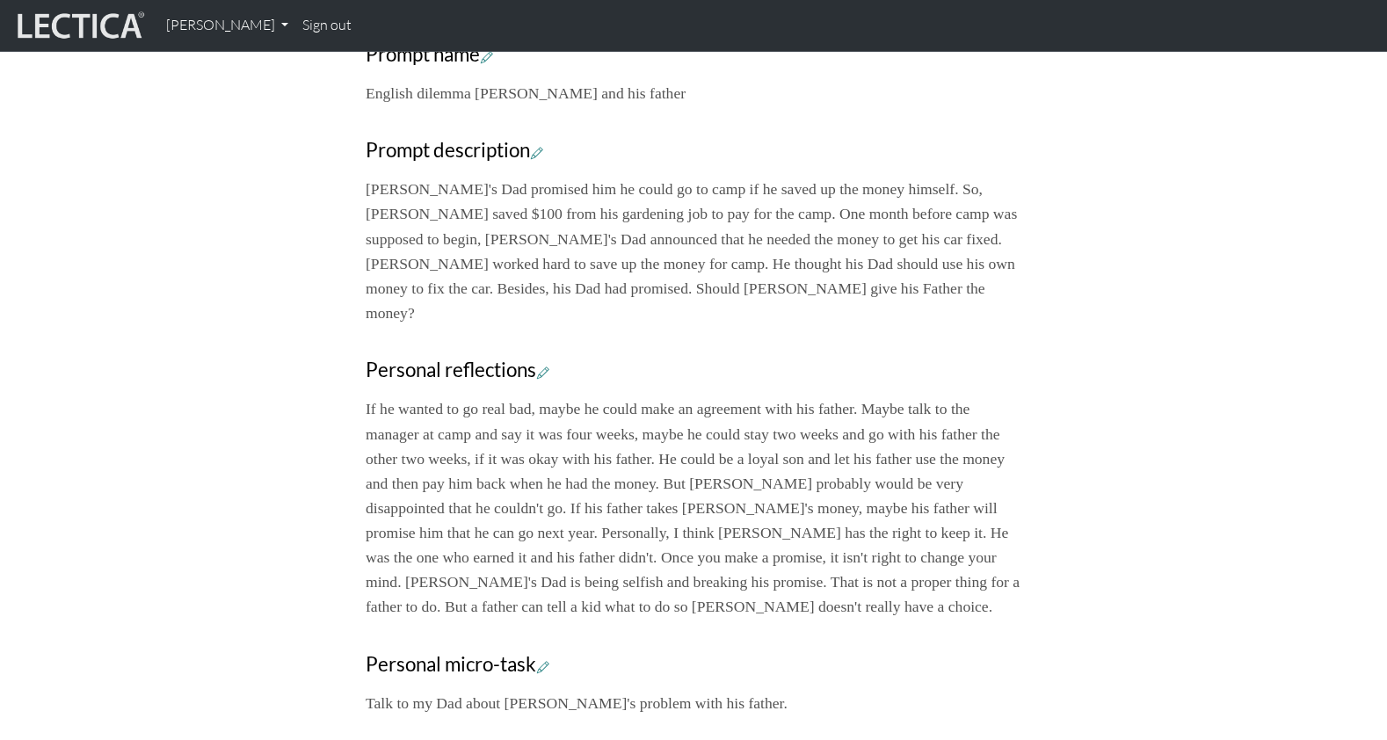
scroll to position [696, 0]
click at [591, 399] on p "If he wanted to go real bad, maybe he could make an agreement with his father. …" at bounding box center [694, 510] width 656 height 222
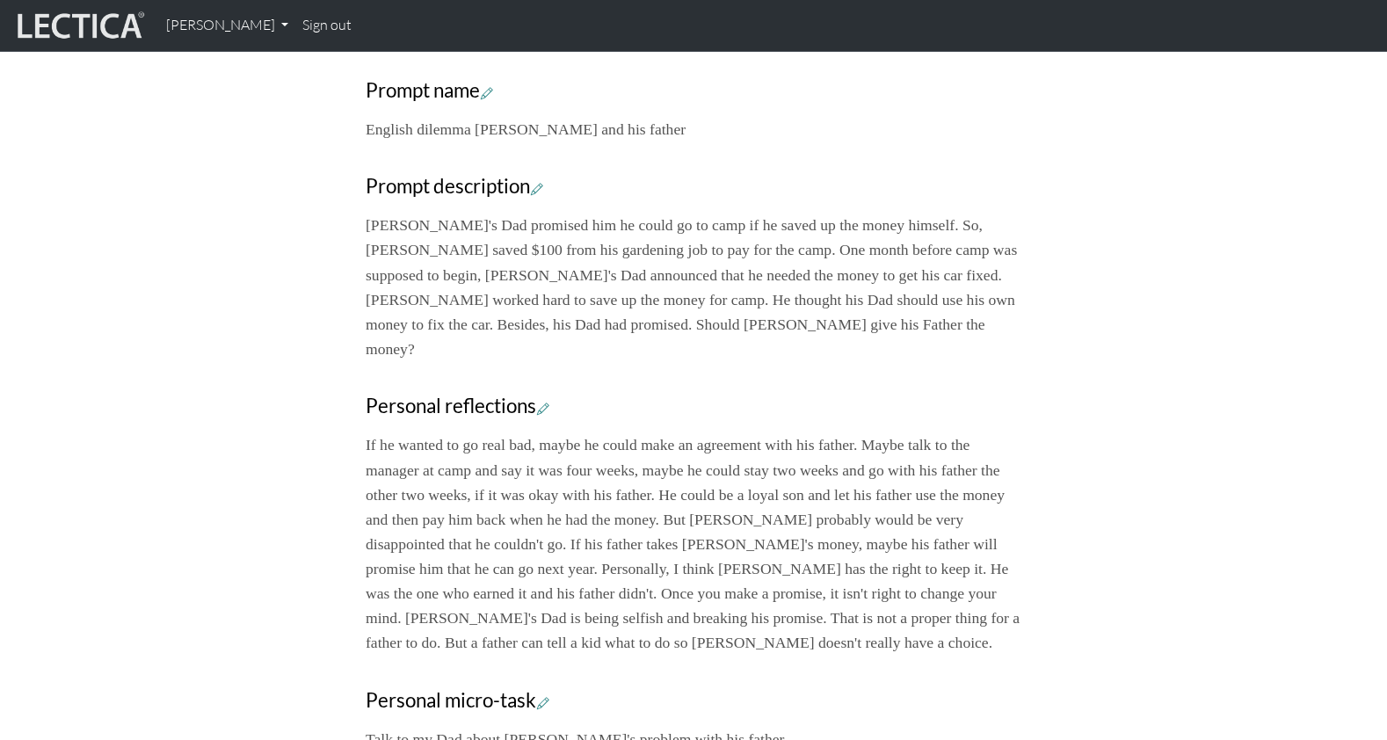
scroll to position [659, 0]
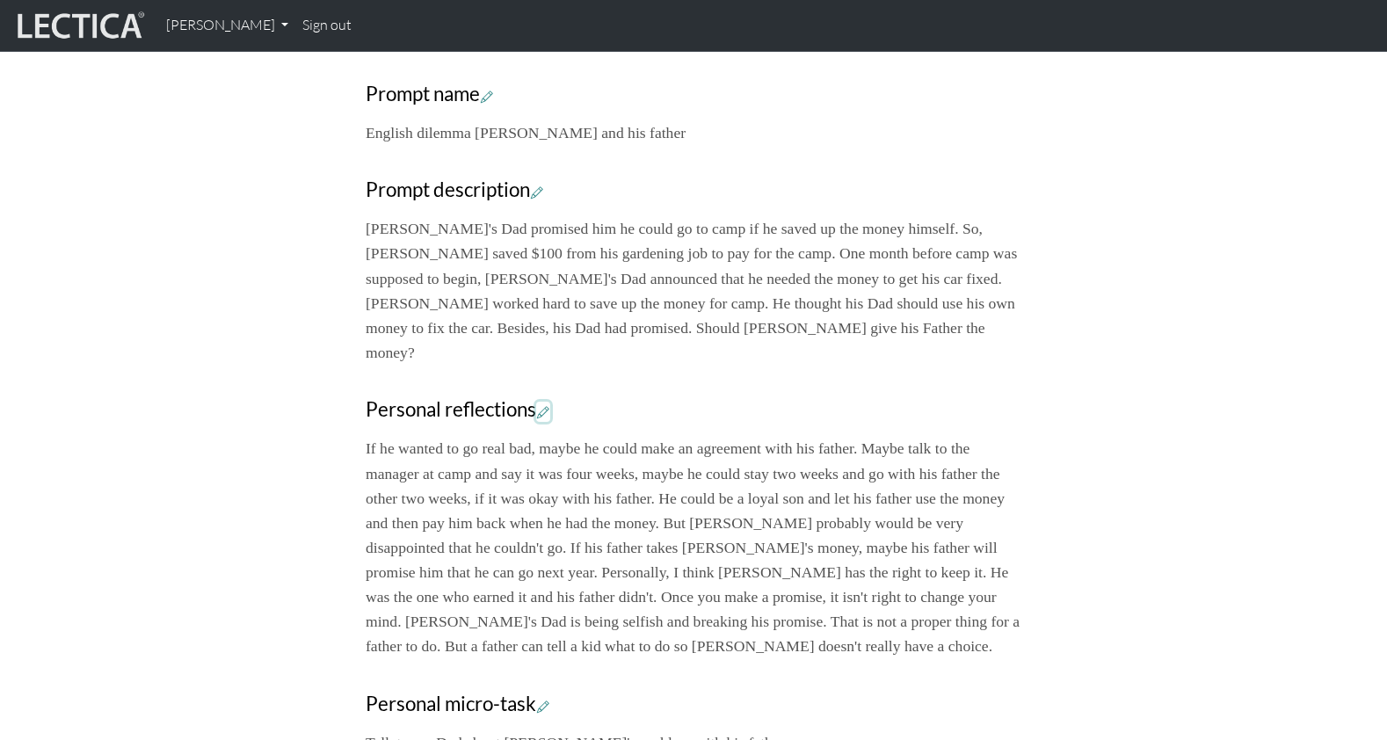
click at [537, 404] on icon at bounding box center [543, 411] width 12 height 15
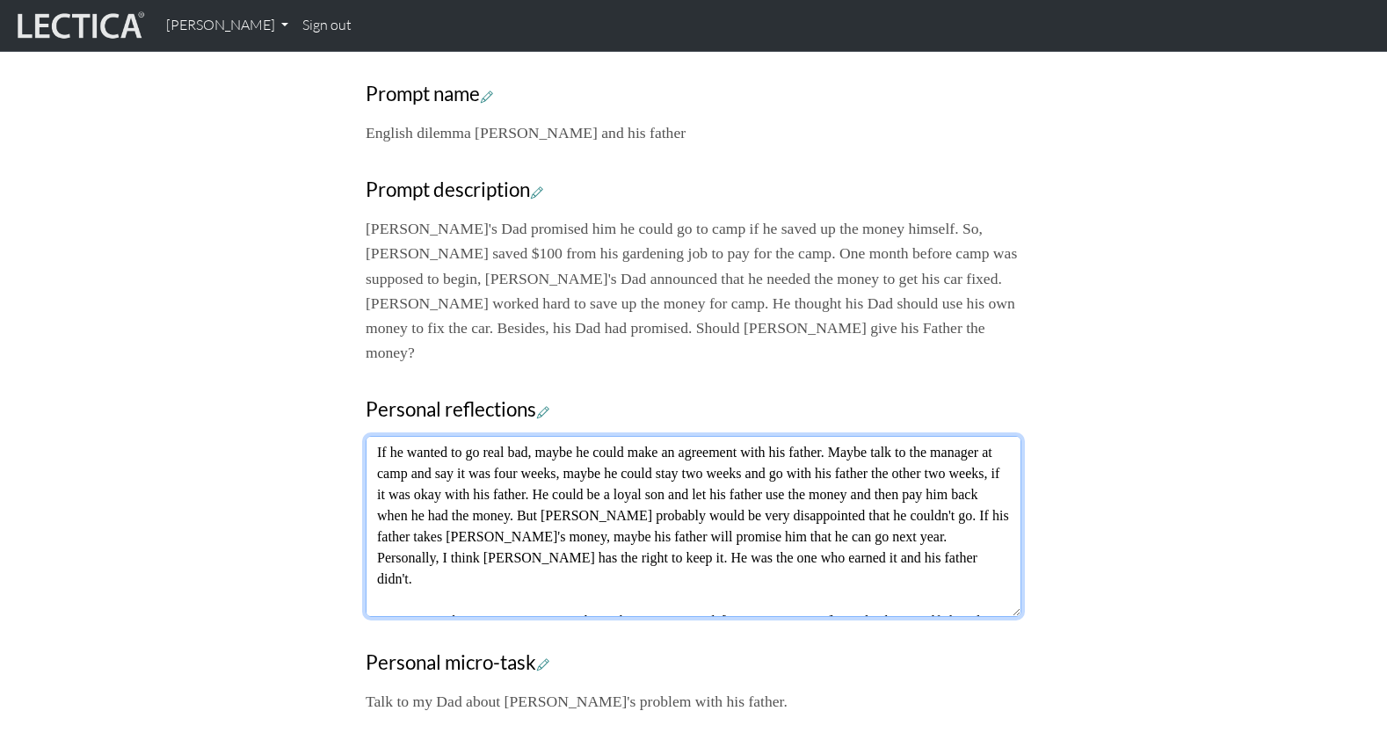
drag, startPoint x: 773, startPoint y: 358, endPoint x: 992, endPoint y: 360, distance: 218.8
click at [992, 436] on textarea "If he wanted to go real bad, maybe he could make an agreement with his father. …" at bounding box center [694, 526] width 656 height 181
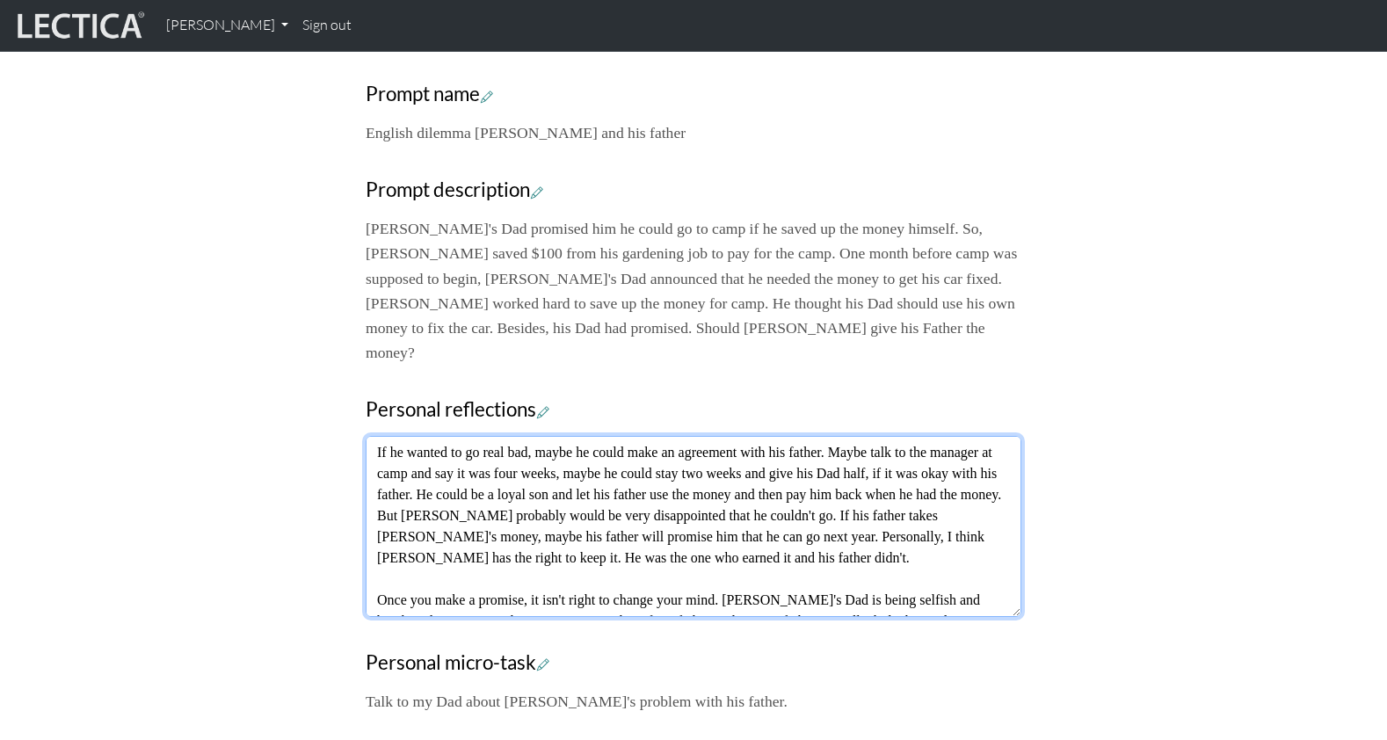
drag, startPoint x: 823, startPoint y: 360, endPoint x: 843, endPoint y: 362, distance: 20.3
click at [843, 436] on textarea "If he wanted to go real bad, maybe he could make an agreement with his father. …" at bounding box center [694, 526] width 656 height 181
drag, startPoint x: 797, startPoint y: 341, endPoint x: 831, endPoint y: 343, distance: 34.3
click at [831, 436] on textarea "If he wanted to go real bad, maybe he could make an agreement with his father. …" at bounding box center [694, 526] width 656 height 181
paste textarea "Dad"
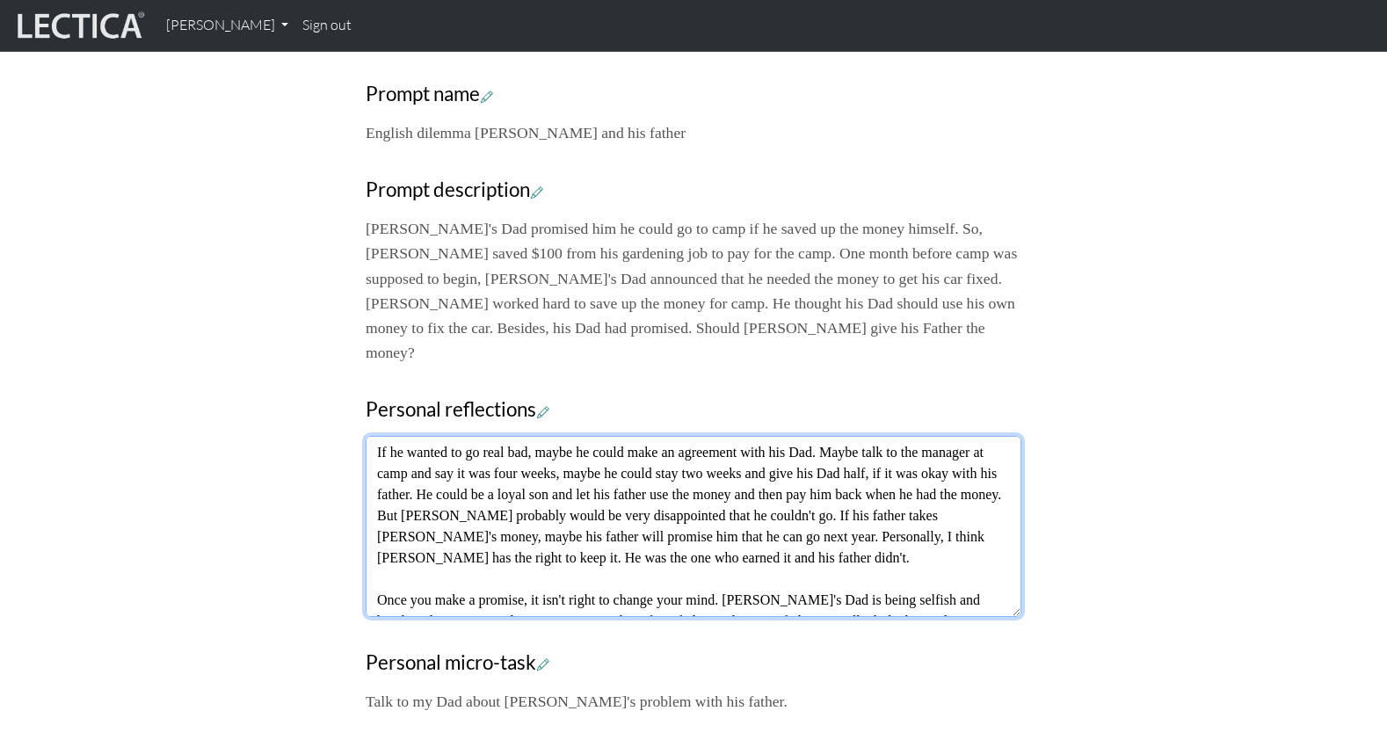
click at [390, 436] on textarea "If he wanted to go real bad, maybe he could make an agreement with his Dad. May…" at bounding box center [694, 526] width 656 height 181
paste textarea "Dad"
click at [627, 436] on textarea "If he wanted to go real bad, maybe he could make an agreement with his Dad. May…" at bounding box center [694, 526] width 656 height 181
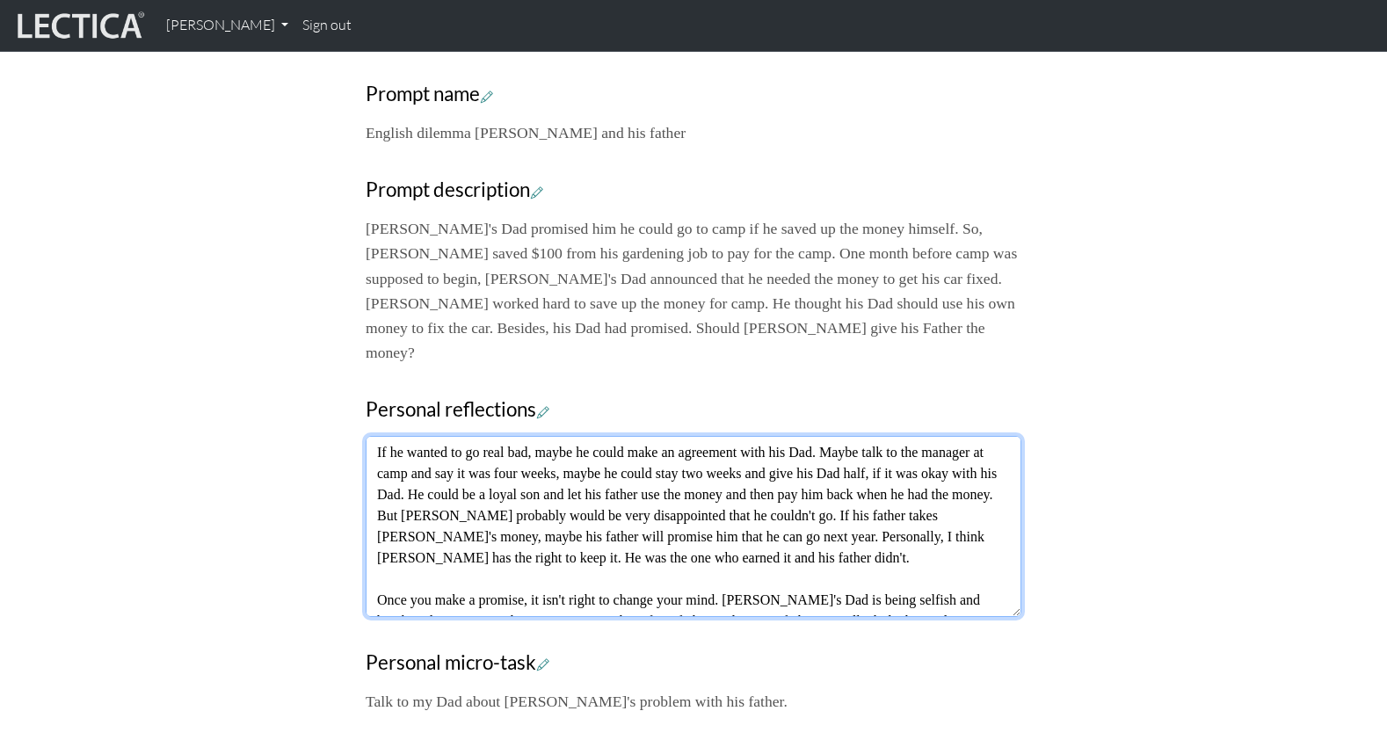
paste textarea "Dad"
click at [777, 436] on textarea "If he wanted to go real bad, maybe he could make an agreement with his Dad. May…" at bounding box center [694, 526] width 656 height 181
click at [896, 436] on textarea "If he wanted to go real bad, maybe he could make an agreement with his Dad. May…" at bounding box center [694, 526] width 656 height 181
click at [501, 436] on textarea "If he wanted to go real bad, maybe he could make an agreement with his Dad. May…" at bounding box center [694, 526] width 656 height 181
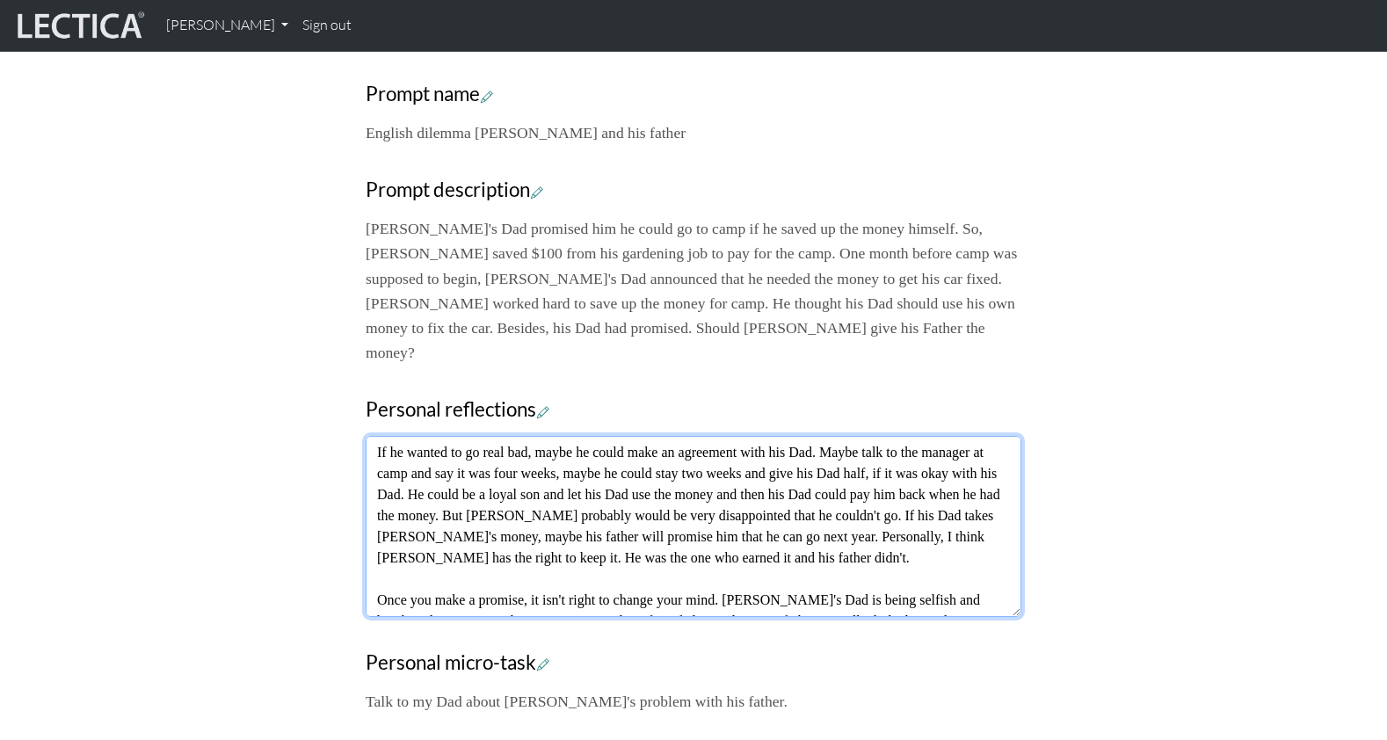
click at [501, 436] on textarea "If he wanted to go real bad, maybe he could make an agreement with his Dad. May…" at bounding box center [694, 526] width 656 height 181
click at [623, 438] on textarea "If he wanted to go real bad, maybe he could make an agreement with his Dad. May…" at bounding box center [694, 526] width 656 height 181
type textarea "If he wanted to go real bad, maybe he could make an agreement with his Dad. May…"
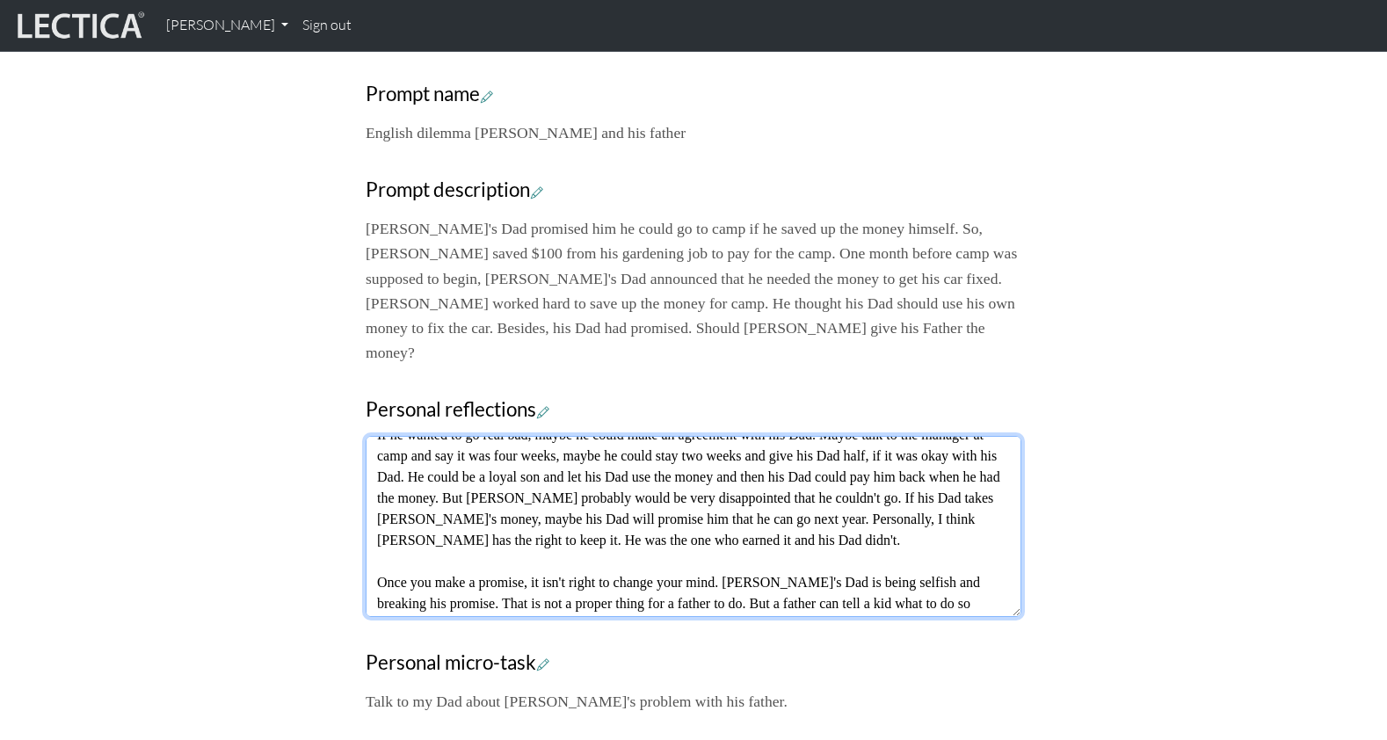
scroll to position [40, 0]
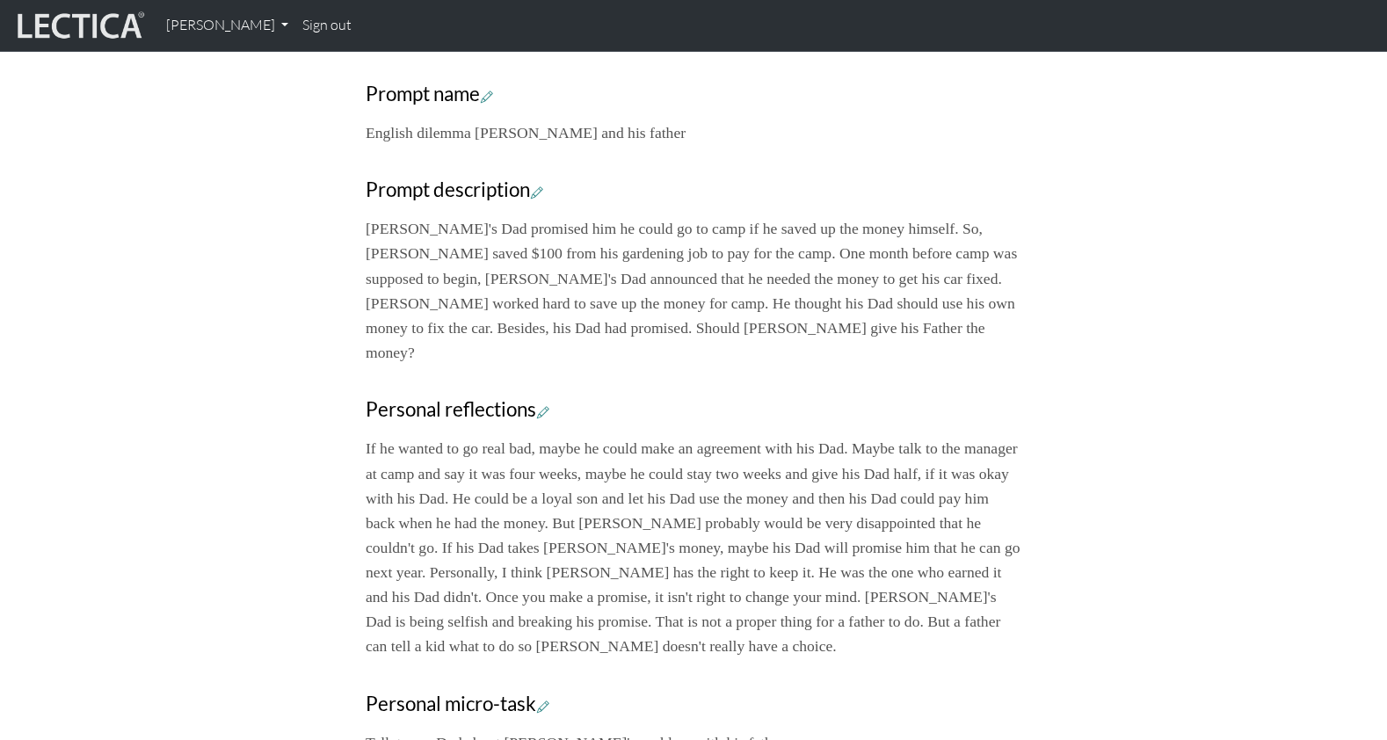
click at [145, 424] on div "Your growth chart Once you have received a Lectical™ Score in MindLog, your gro…" at bounding box center [693, 212] width 1160 height 1354
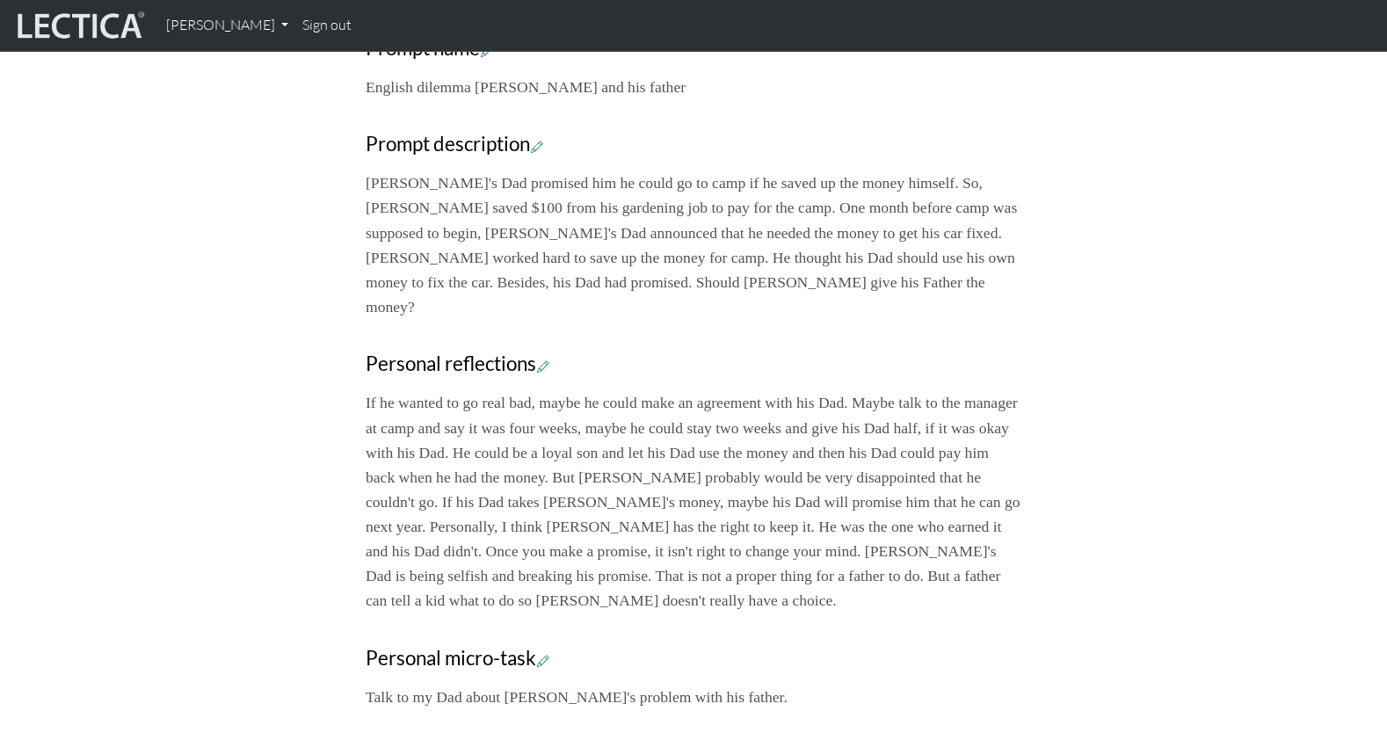
scroll to position [706, 0]
